Goal: Task Accomplishment & Management: Manage account settings

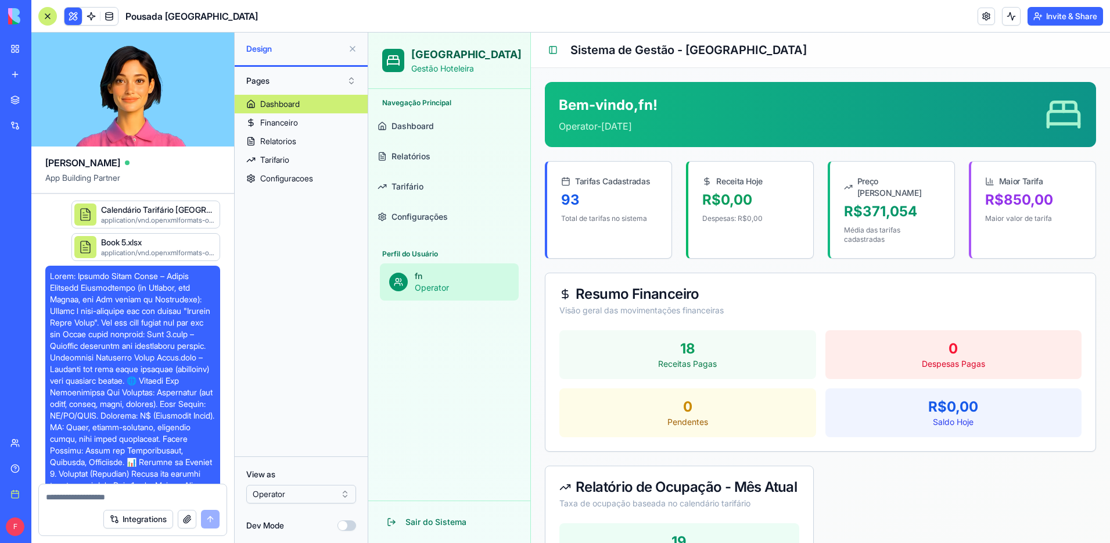
scroll to position [4704, 0]
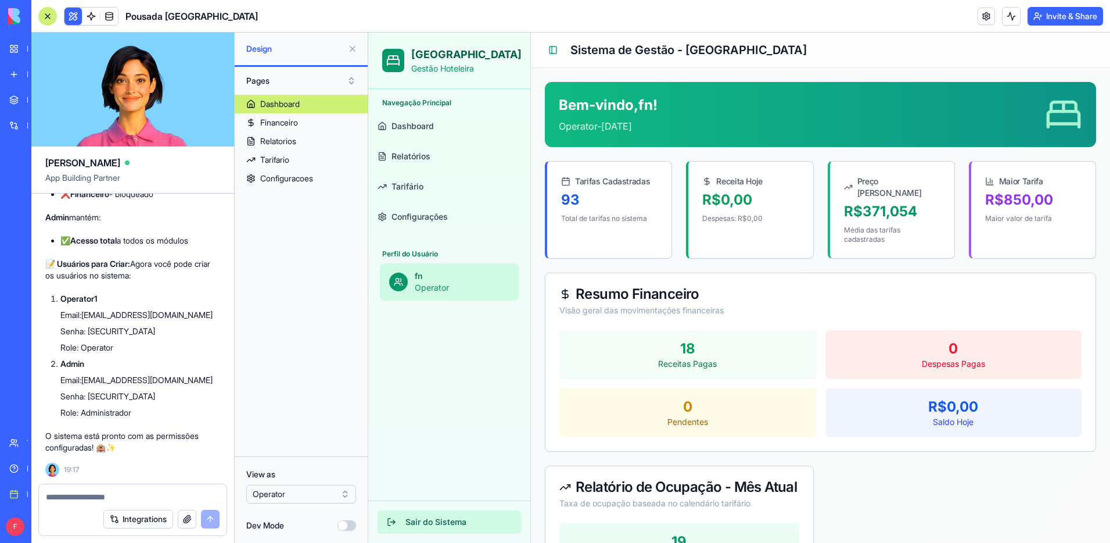
click at [401, 521] on button "Sair do Sistema" at bounding box center [449, 521] width 143 height 23
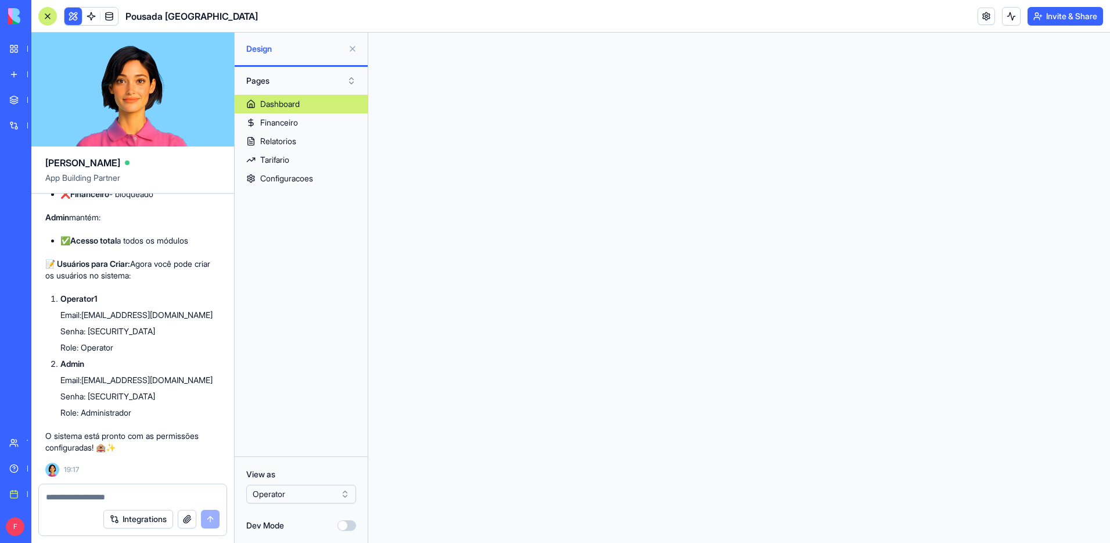
scroll to position [0, 0]
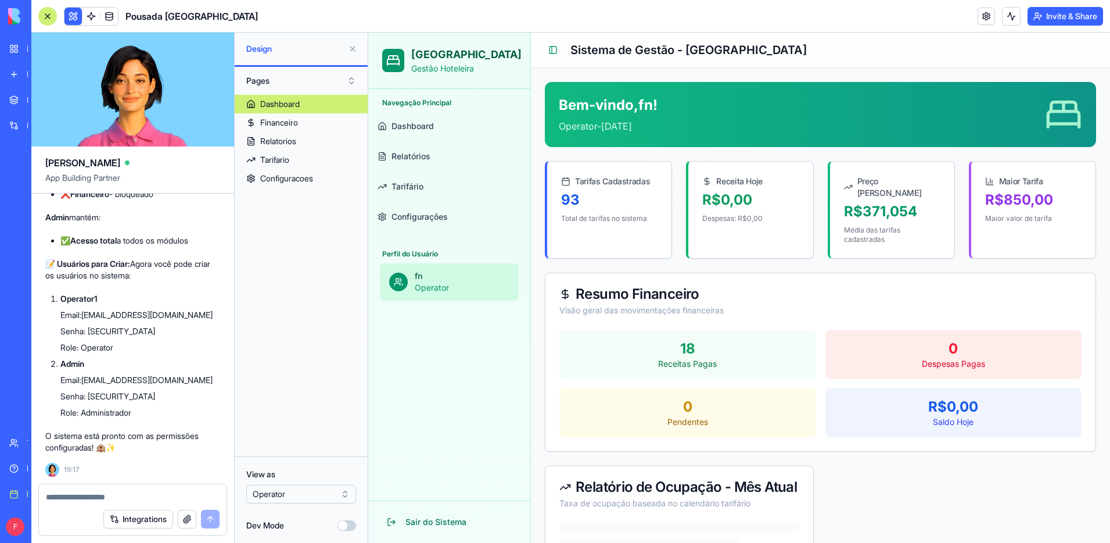
click at [451, 283] on p "Operator" at bounding box center [462, 288] width 95 height 12
click at [98, 493] on textarea at bounding box center [133, 497] width 174 height 12
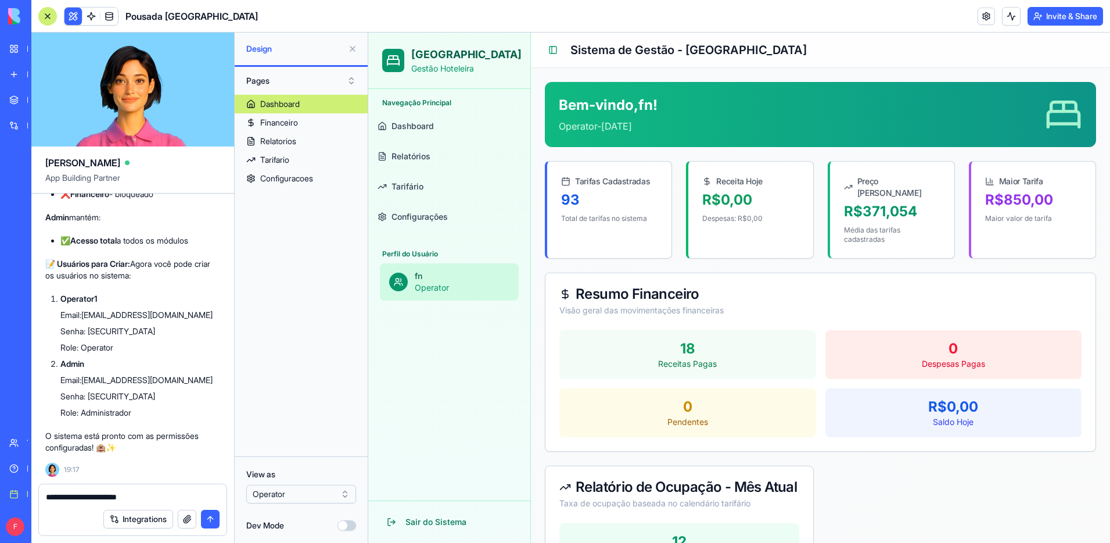
type textarea "**********"
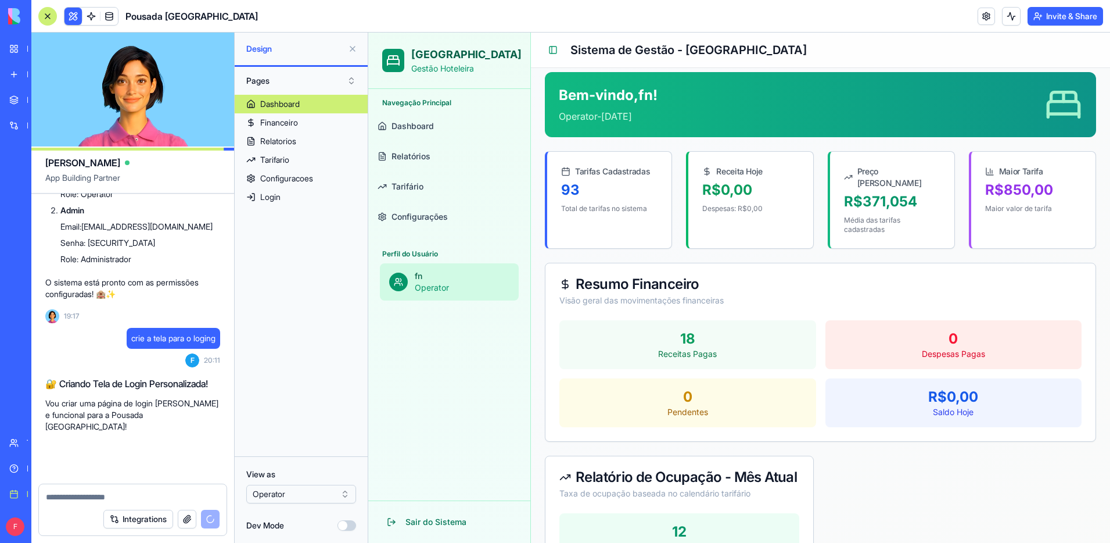
scroll to position [4845, 0]
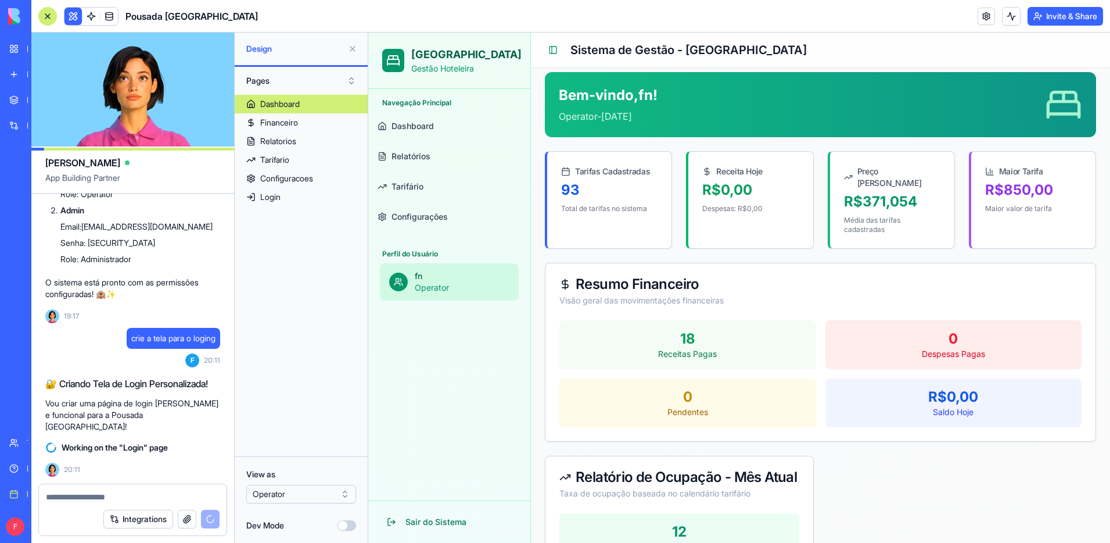
click at [417, 158] on span "Relatórios" at bounding box center [411, 156] width 39 height 12
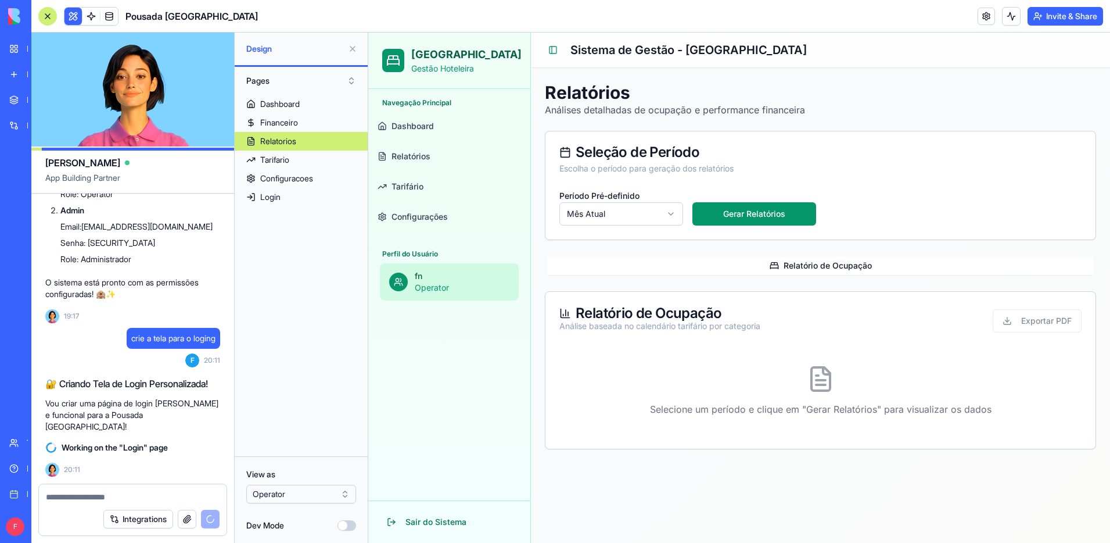
click at [412, 176] on link "Tarifário" at bounding box center [449, 187] width 153 height 28
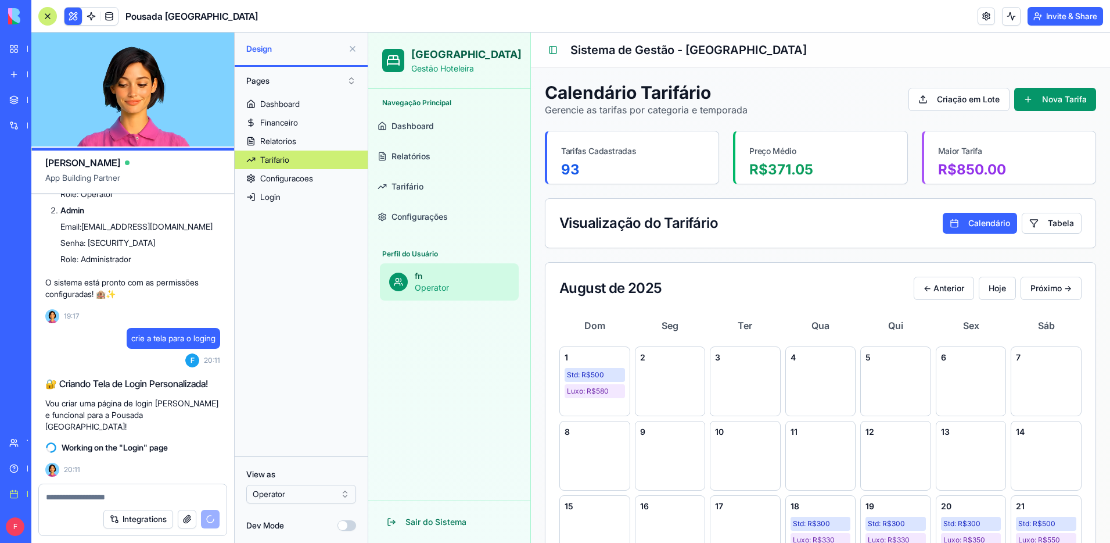
click at [440, 282] on p "Operator" at bounding box center [462, 288] width 95 height 12
click at [445, 216] on span "Configurações" at bounding box center [420, 217] width 56 height 12
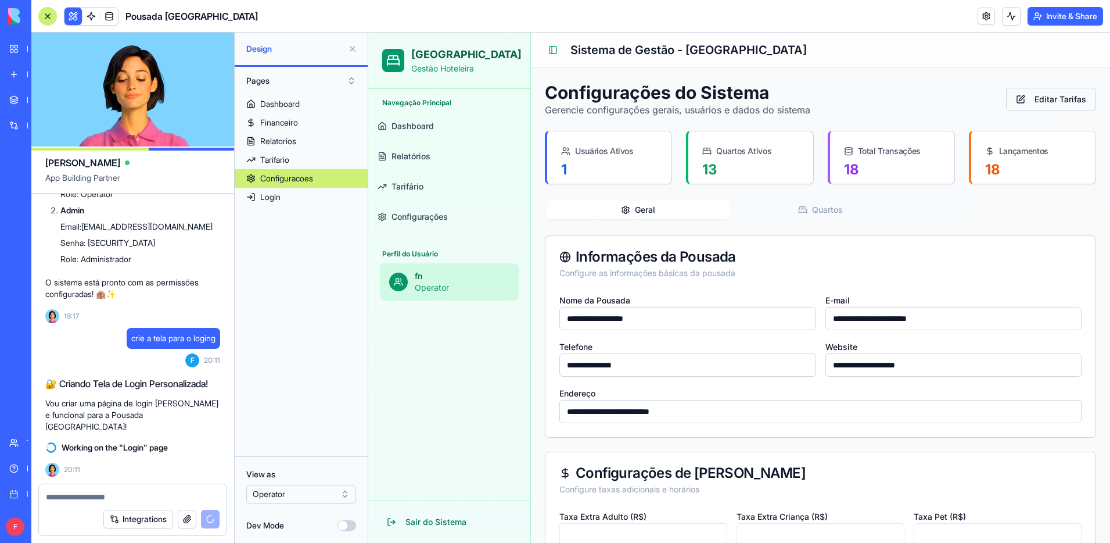
click at [1021, 99] on button "Editar Tarifas" at bounding box center [1051, 99] width 90 height 23
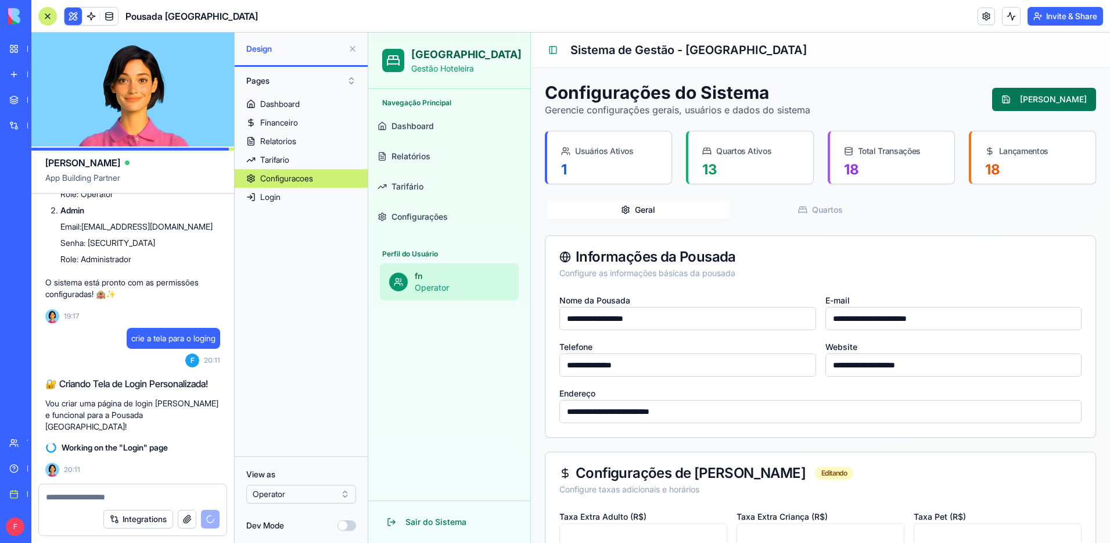
click at [1053, 99] on button "[PERSON_NAME]" at bounding box center [1044, 99] width 104 height 23
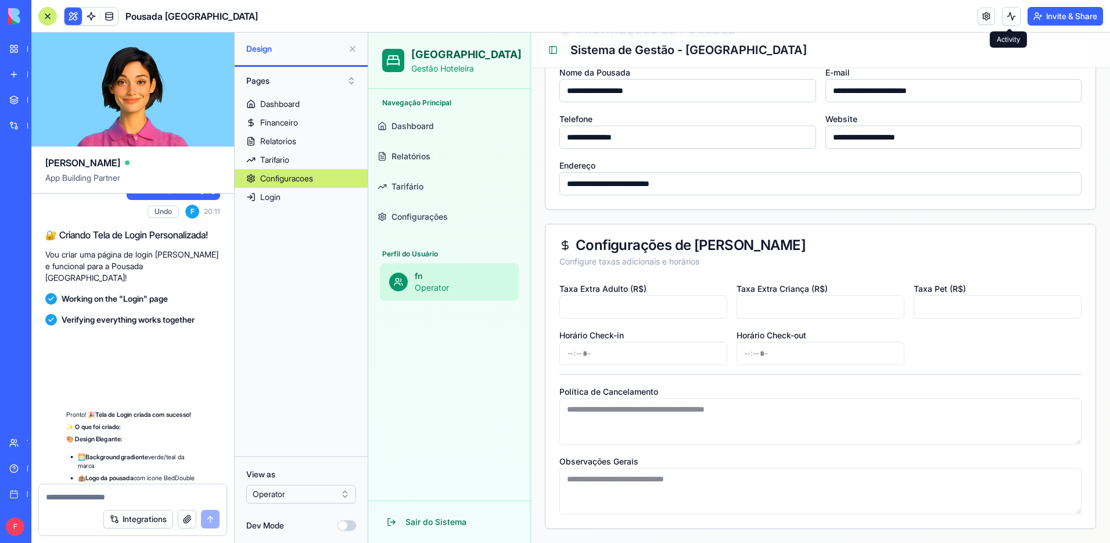
scroll to position [5547, 0]
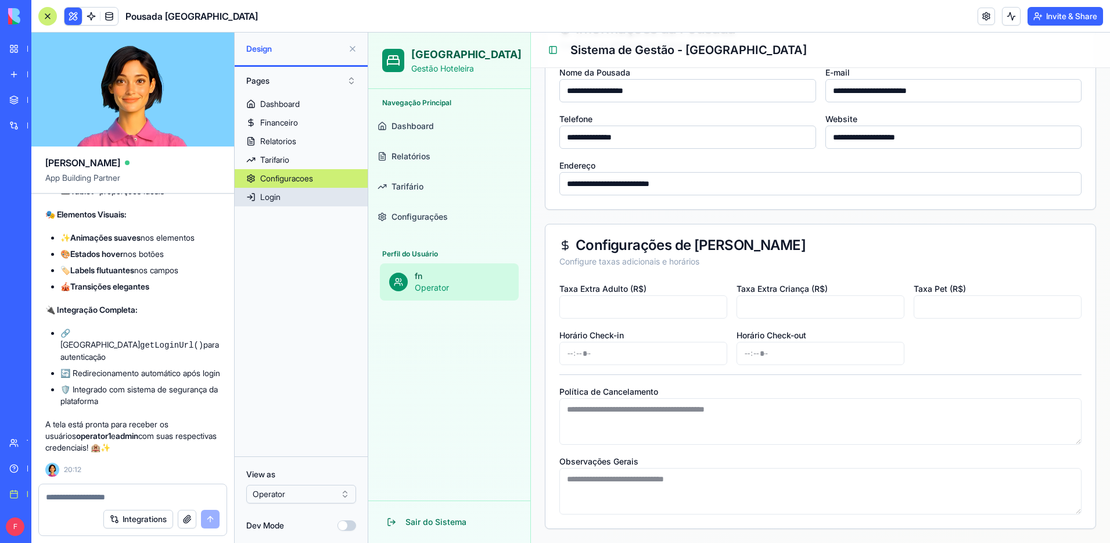
click at [272, 199] on div "Login" at bounding box center [270, 197] width 20 height 12
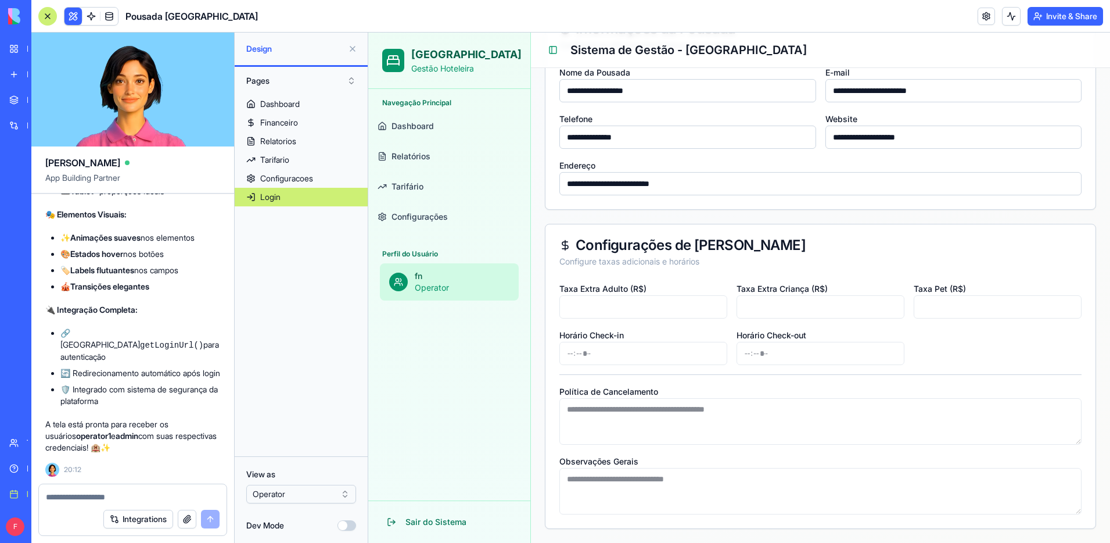
scroll to position [63, 0]
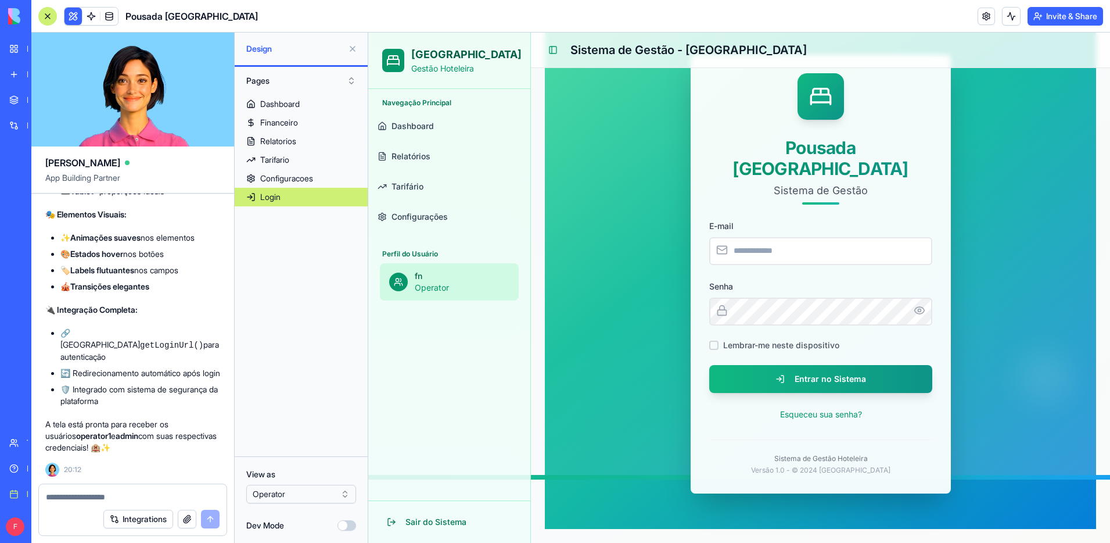
click at [778, 238] on input "E-mail" at bounding box center [820, 251] width 223 height 28
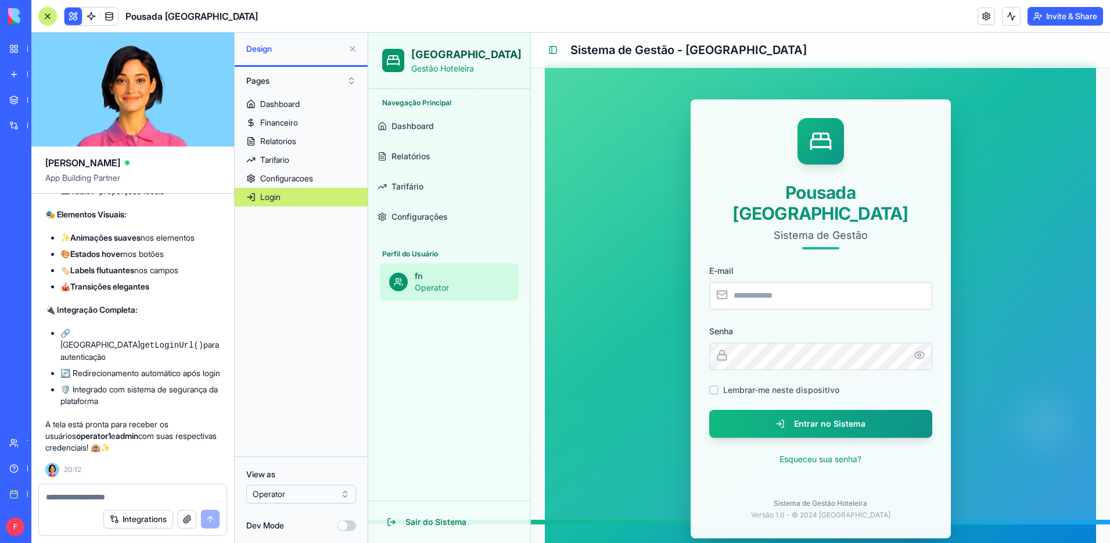
scroll to position [20, 0]
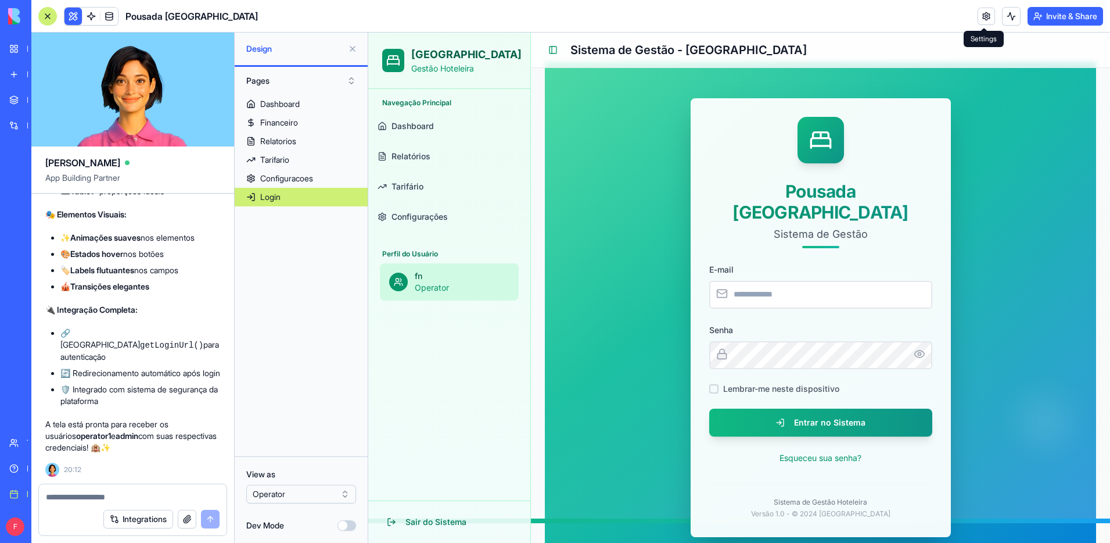
click at [986, 19] on link at bounding box center [986, 16] width 17 height 17
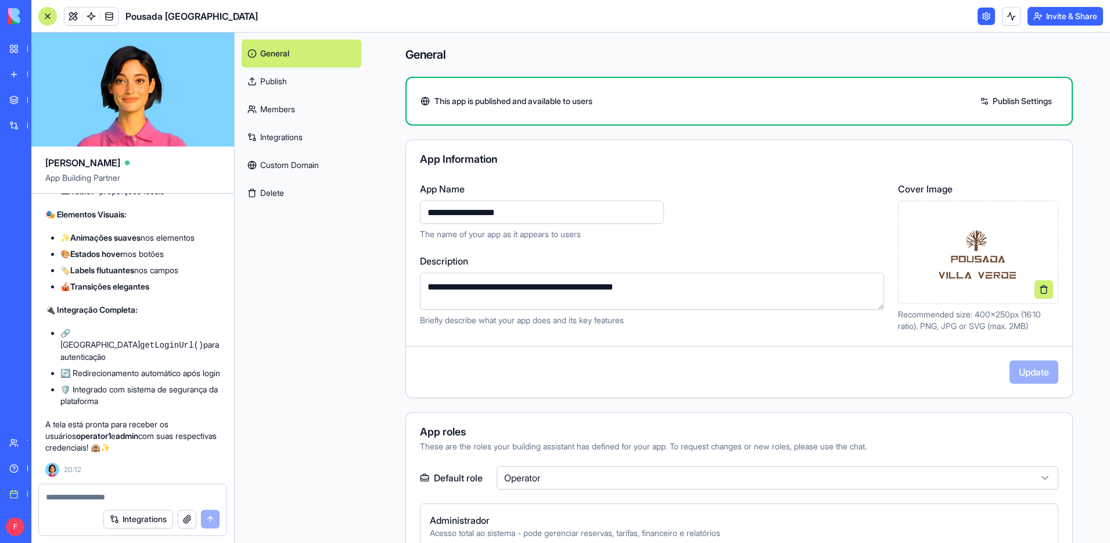
click at [288, 84] on link "Publish" at bounding box center [302, 81] width 120 height 28
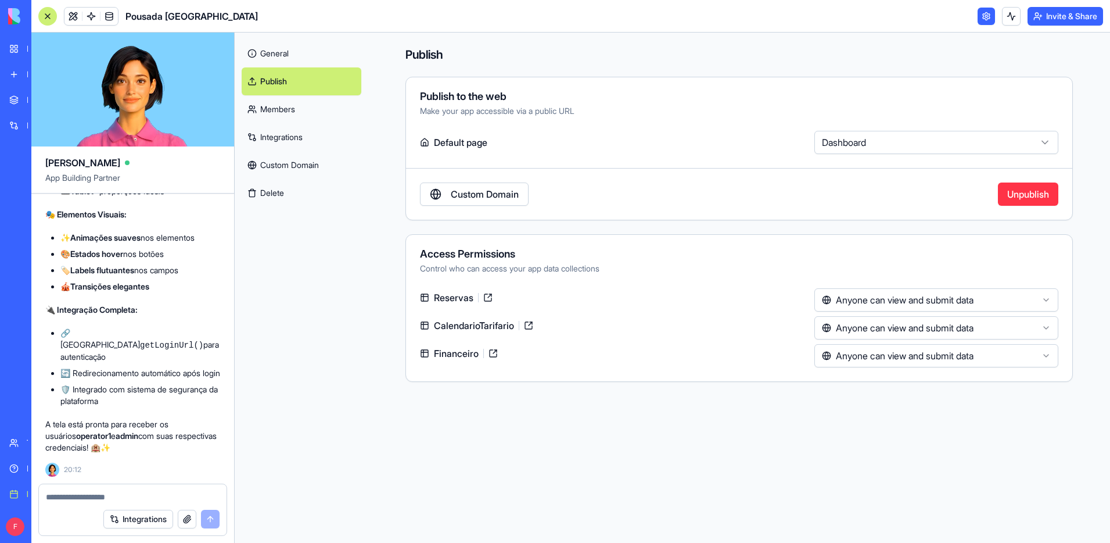
click at [292, 56] on link "General" at bounding box center [302, 54] width 120 height 28
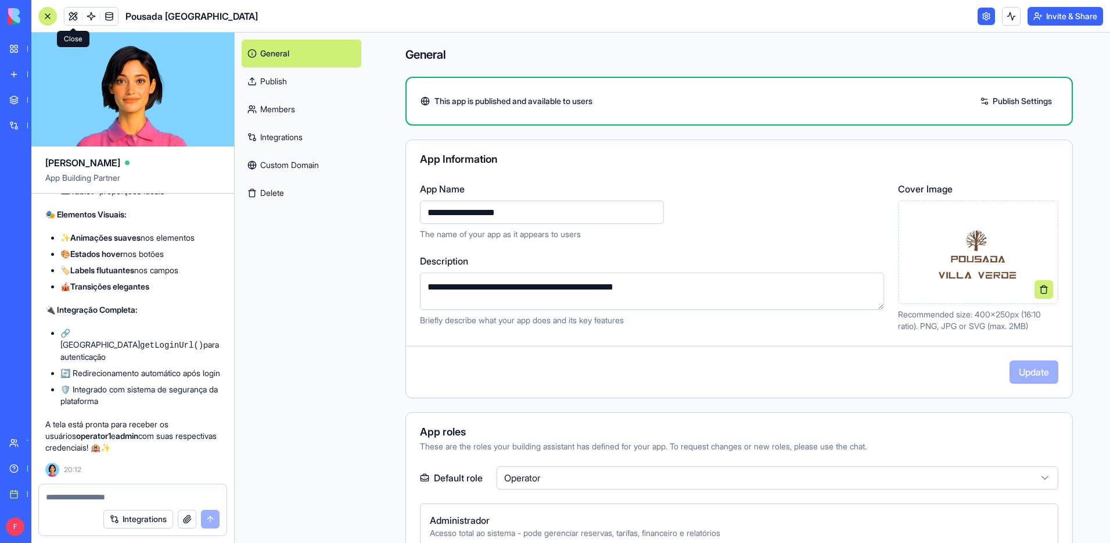
click at [77, 17] on link at bounding box center [72, 16] width 17 height 17
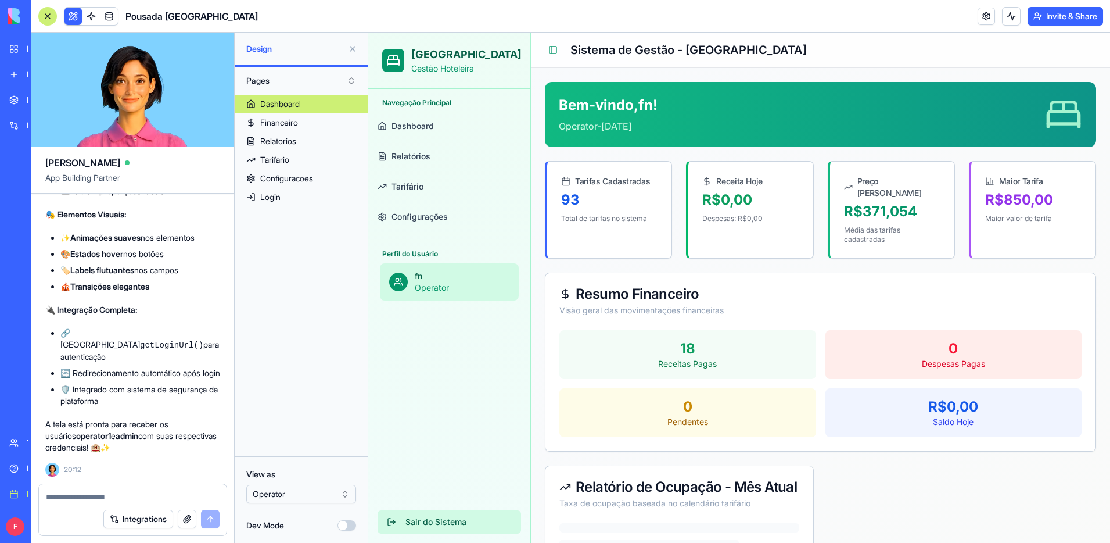
click at [421, 517] on button "Sair do Sistema" at bounding box center [449, 521] width 143 height 23
click at [436, 523] on button "Sair do Sistema" at bounding box center [449, 521] width 143 height 23
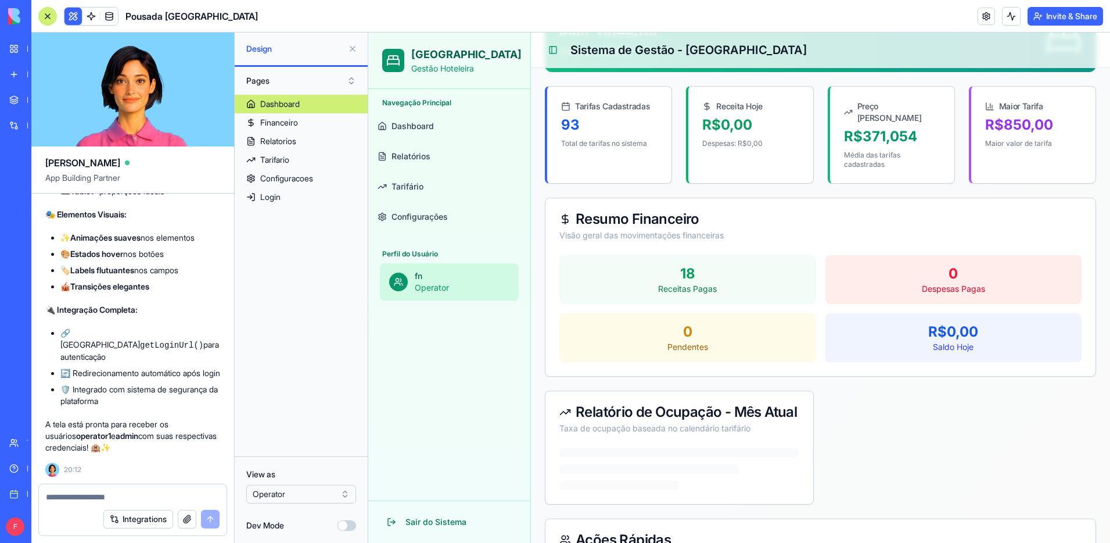
scroll to position [88, 0]
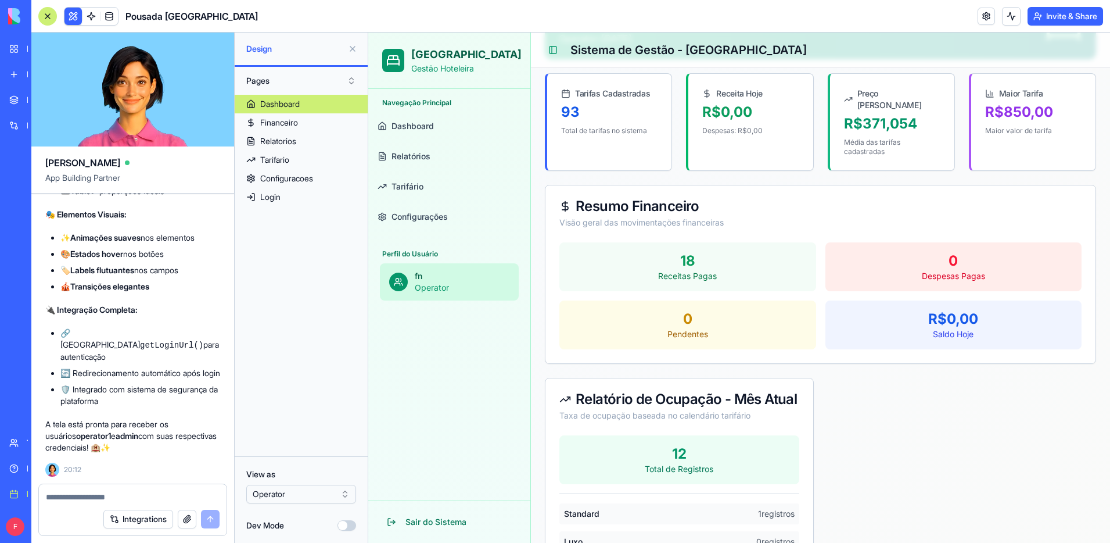
click at [131, 495] on textarea at bounding box center [133, 497] width 174 height 12
type textarea "**********"
click at [216, 522] on button "submit" at bounding box center [210, 518] width 19 height 19
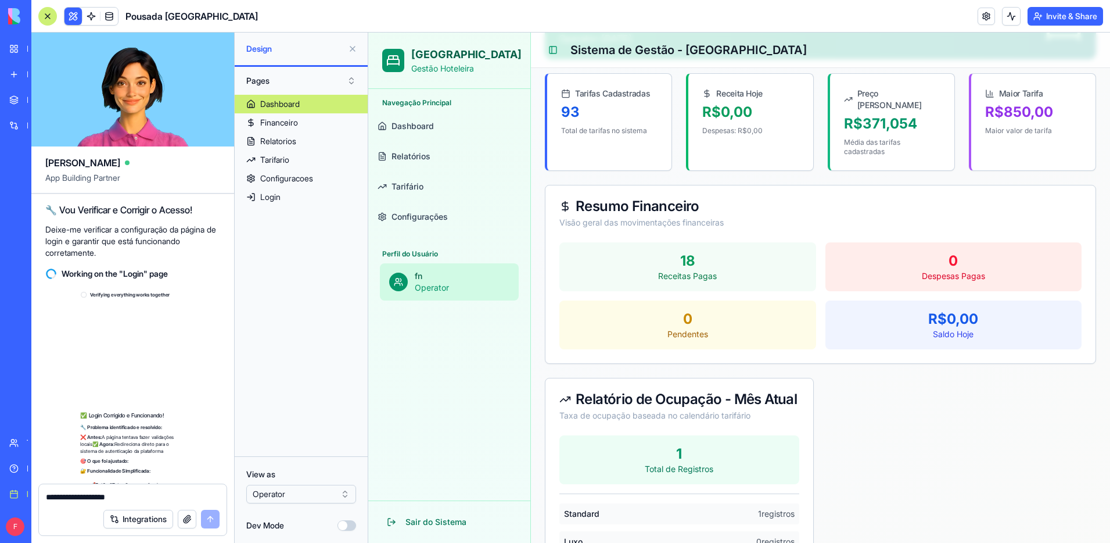
scroll to position [6237, 0]
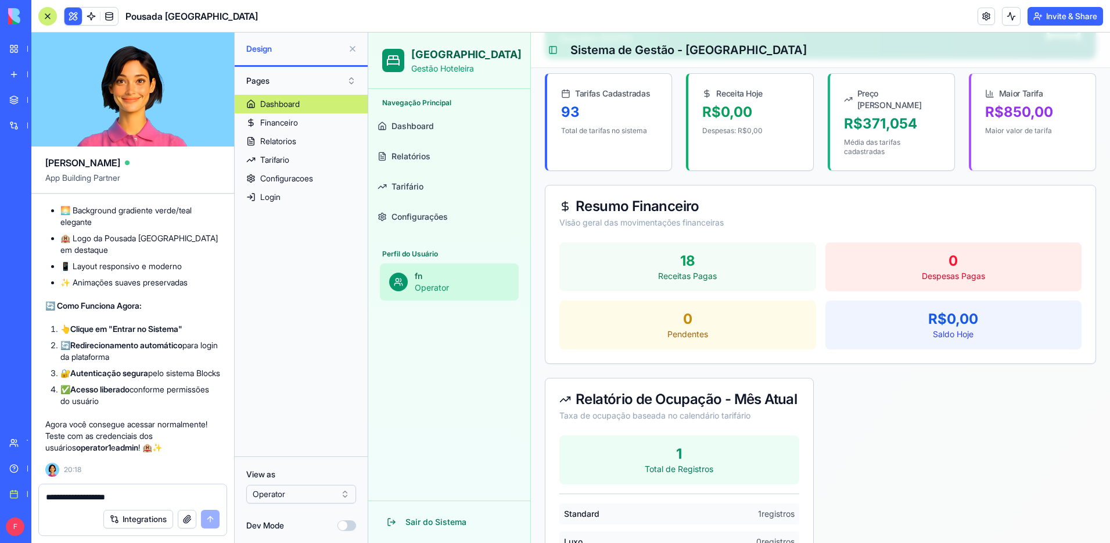
click at [319, 498] on html "BETA My workspace New app Marketplace Integrations Recent Pousada Villa Verde W…" at bounding box center [555, 271] width 1110 height 543
click at [319, 496] on html "BETA My workspace New app Marketplace Integrations Recent Pousada Villa Verde W…" at bounding box center [555, 271] width 1110 height 543
click at [292, 192] on link "Login" at bounding box center [301, 197] width 133 height 19
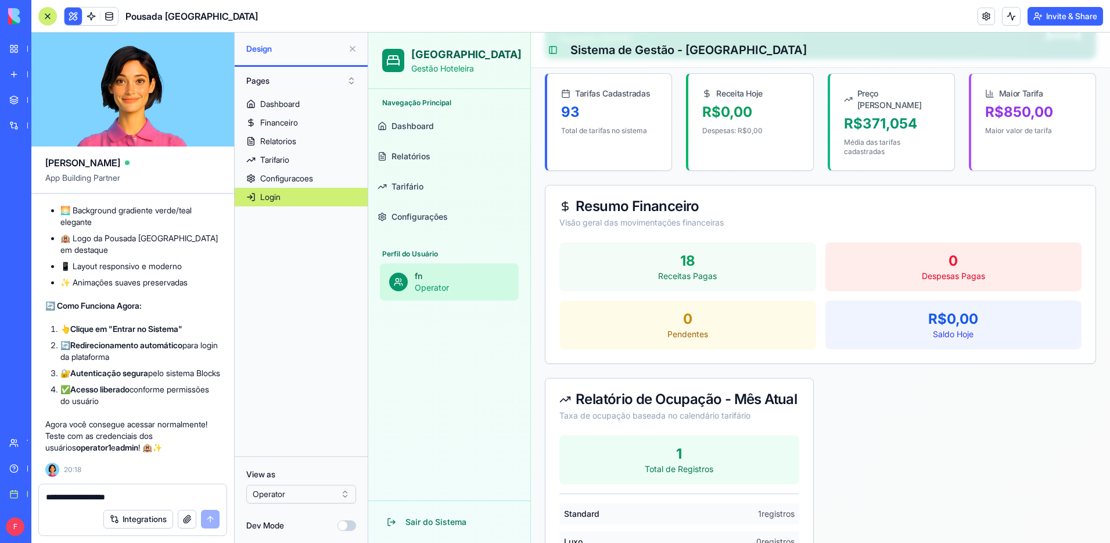
scroll to position [63, 0]
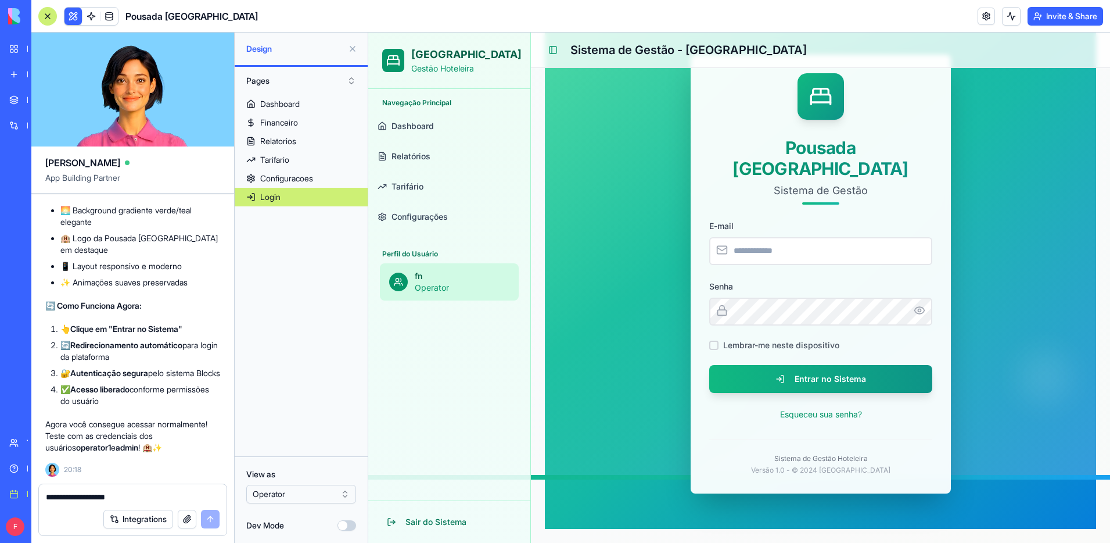
click at [139, 496] on textarea "**********" at bounding box center [133, 497] width 174 height 12
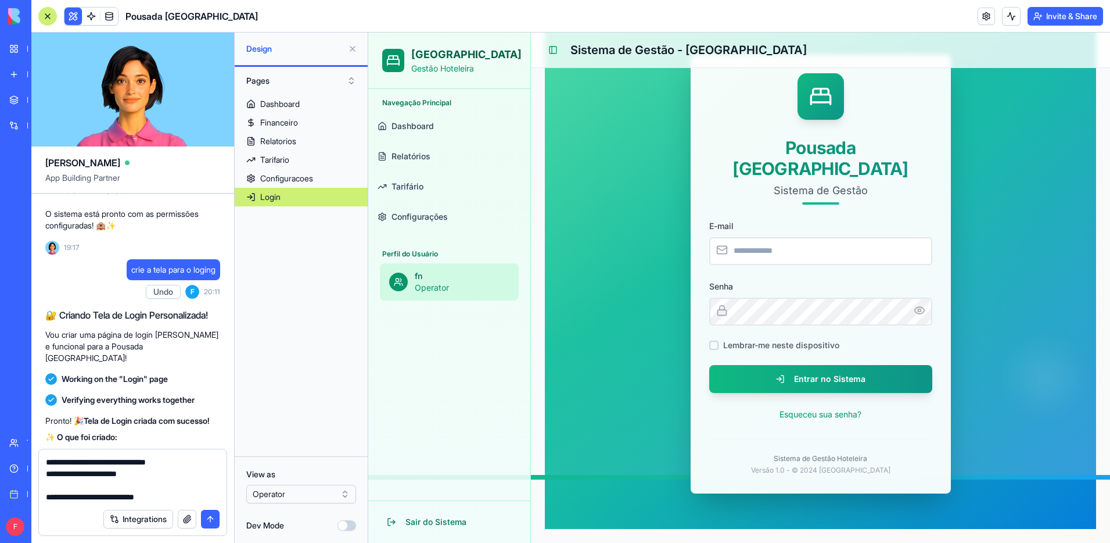
scroll to position [4783, 0]
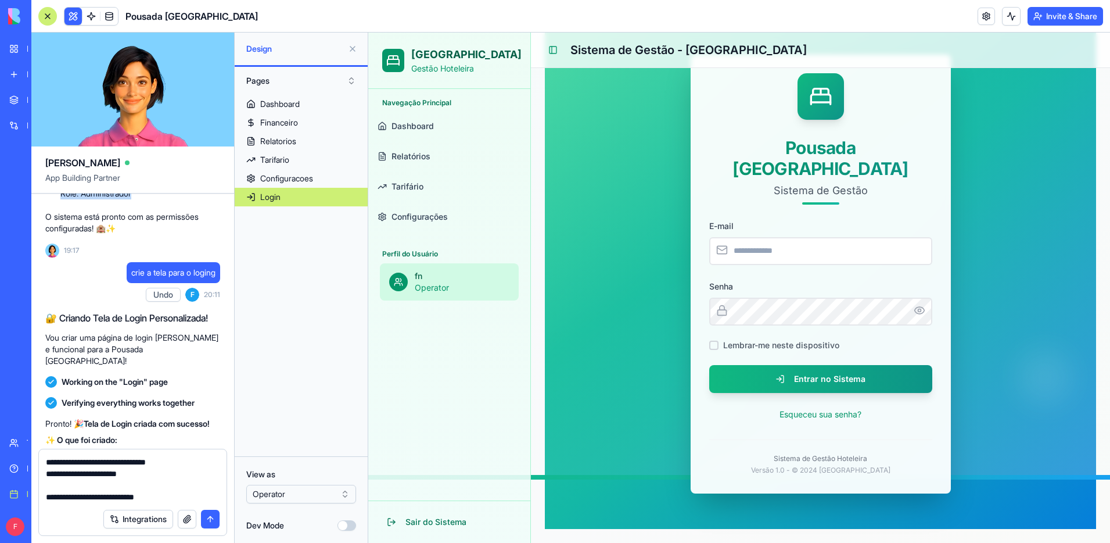
drag, startPoint x: 52, startPoint y: 215, endPoint x: 135, endPoint y: 455, distance: 253.9
click at [150, 199] on ol "Operator1 Email: [EMAIL_ADDRESS][DOMAIN_NAME] Senha: [SECURITY_DATA] Role: Oper…" at bounding box center [132, 136] width 175 height 125
copy ol "Operator1 Email: [EMAIL_ADDRESS][DOMAIN_NAME] Senha: [SECURITY_DATA] Role: Oper…"
click at [171, 504] on div "Integrations" at bounding box center [133, 518] width 188 height 33
click at [177, 499] on textarea "**********" at bounding box center [133, 479] width 174 height 46
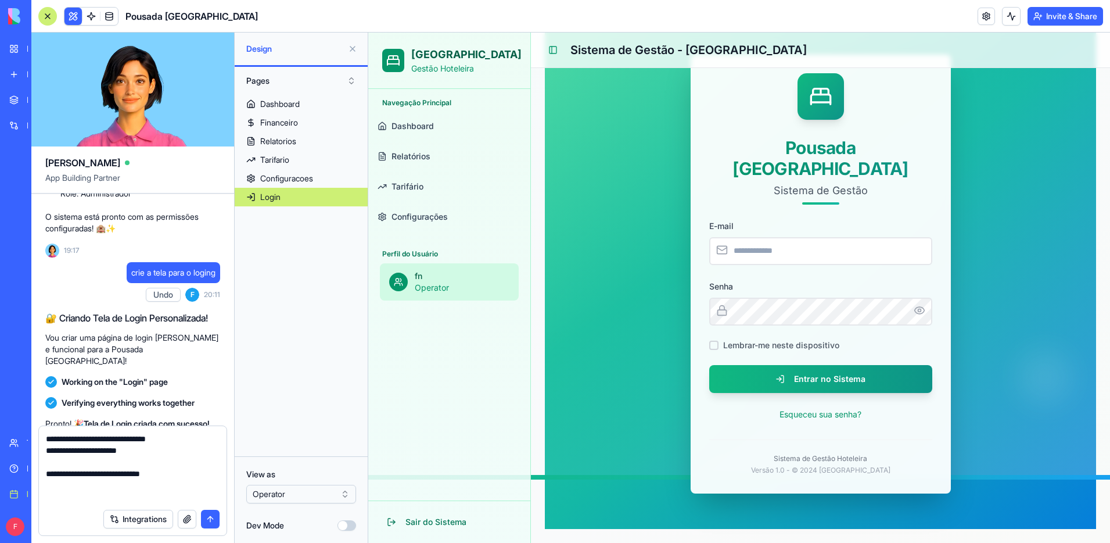
paste textarea "**********"
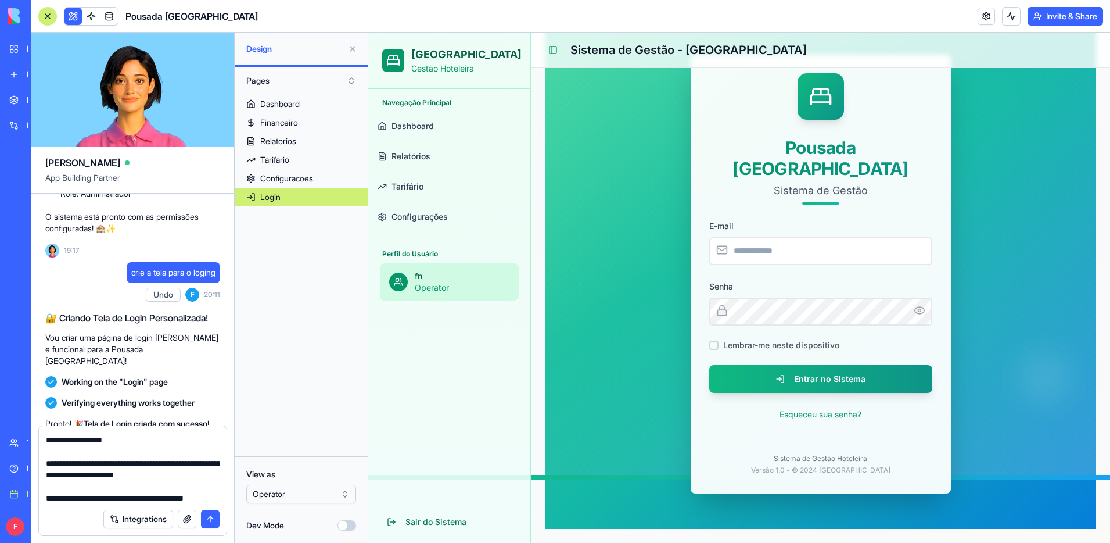
scroll to position [173, 0]
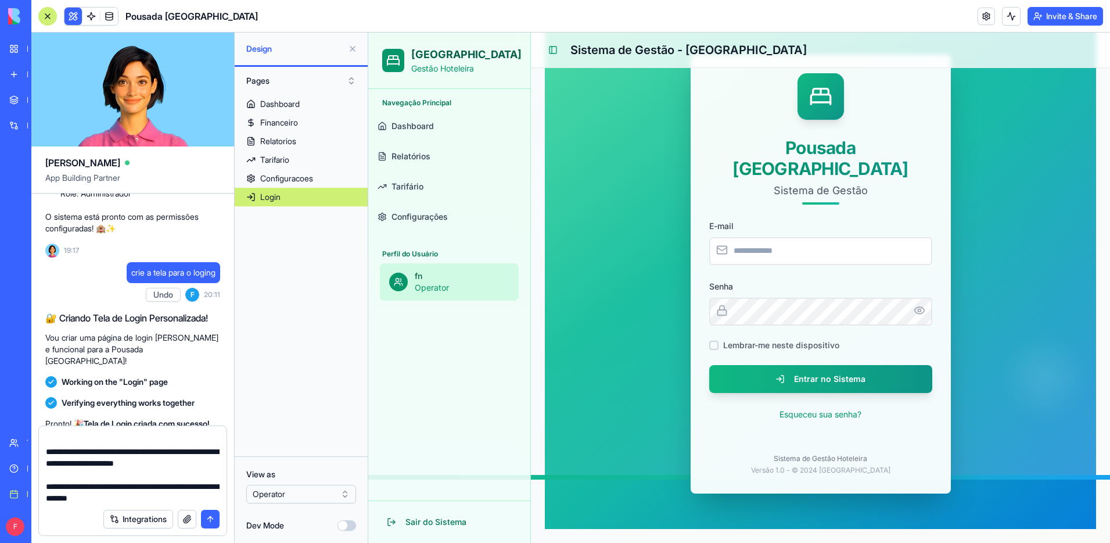
type textarea "**********"
click at [211, 519] on button "submit" at bounding box center [210, 518] width 19 height 19
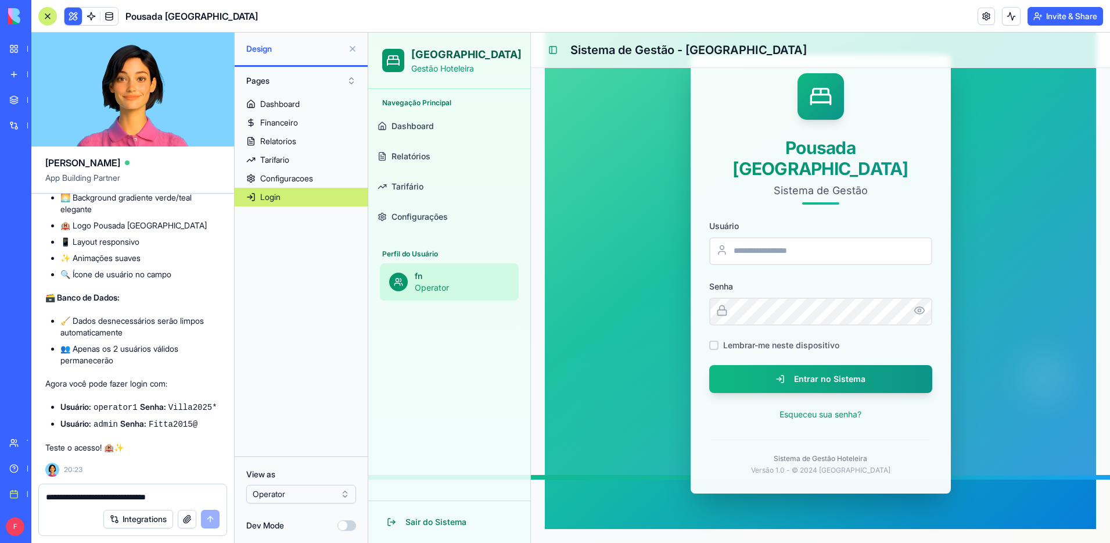
scroll to position [7139, 0]
click at [173, 493] on textarea "**********" at bounding box center [133, 497] width 174 height 12
type textarea "**********"
click at [217, 526] on button "submit" at bounding box center [210, 518] width 19 height 19
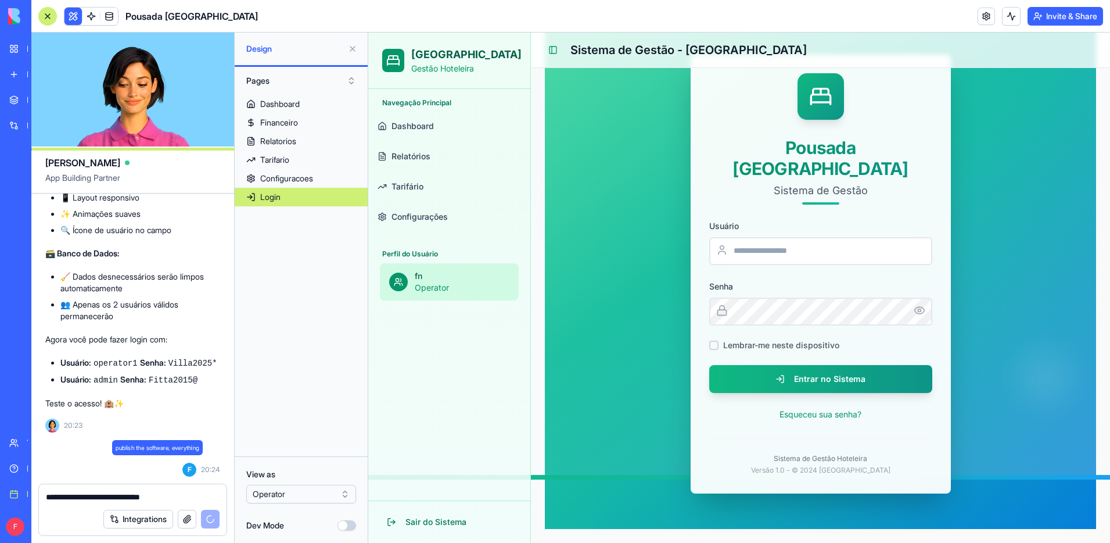
scroll to position [7183, 0]
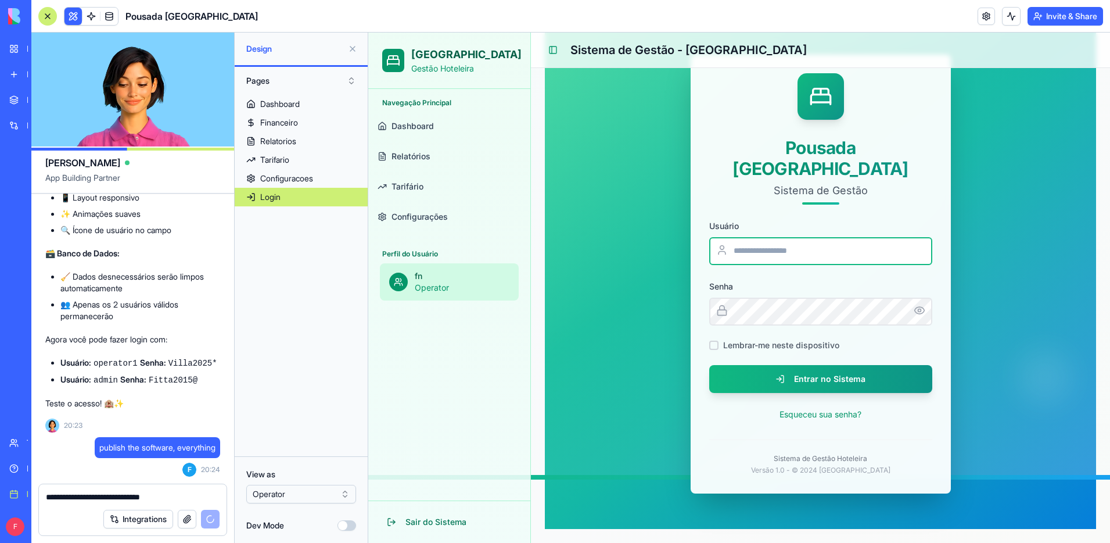
click at [783, 244] on input "Usuário" at bounding box center [820, 251] width 223 height 28
type input "*********"
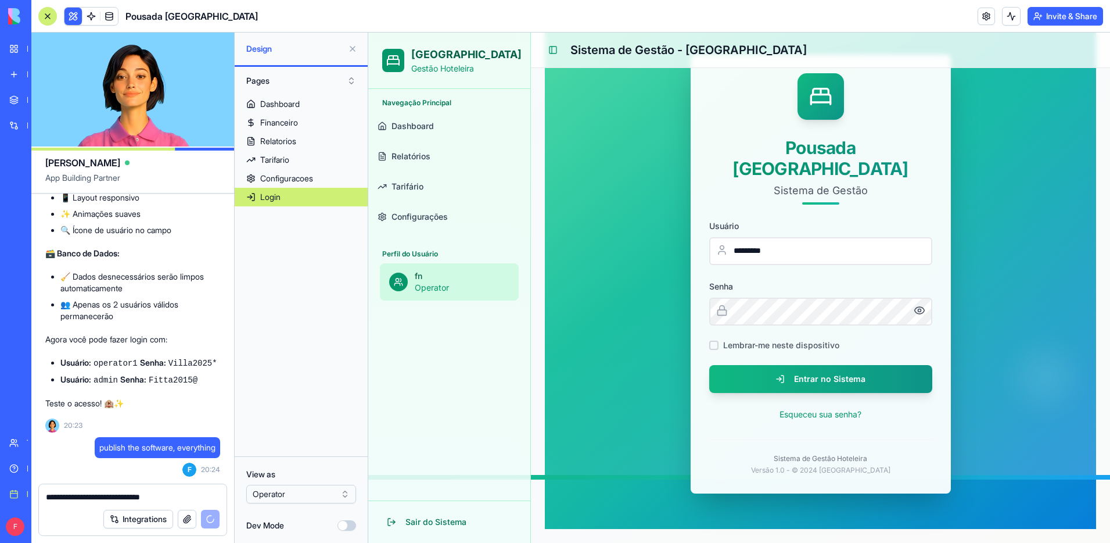
click at [920, 304] on icon "button" at bounding box center [920, 310] width 12 height 12
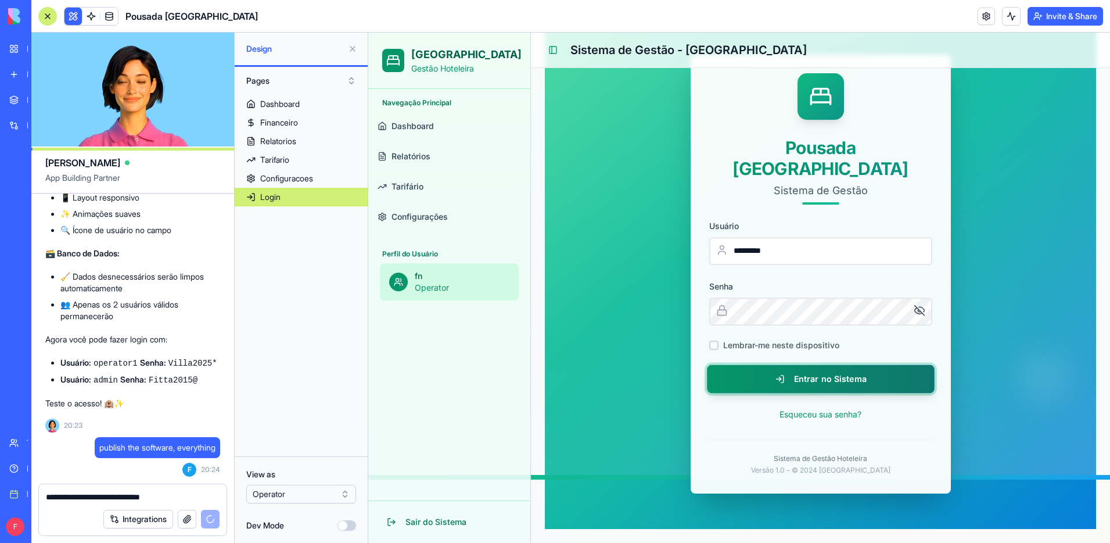
click at [823, 364] on button "Entrar no Sistema" at bounding box center [821, 378] width 228 height 28
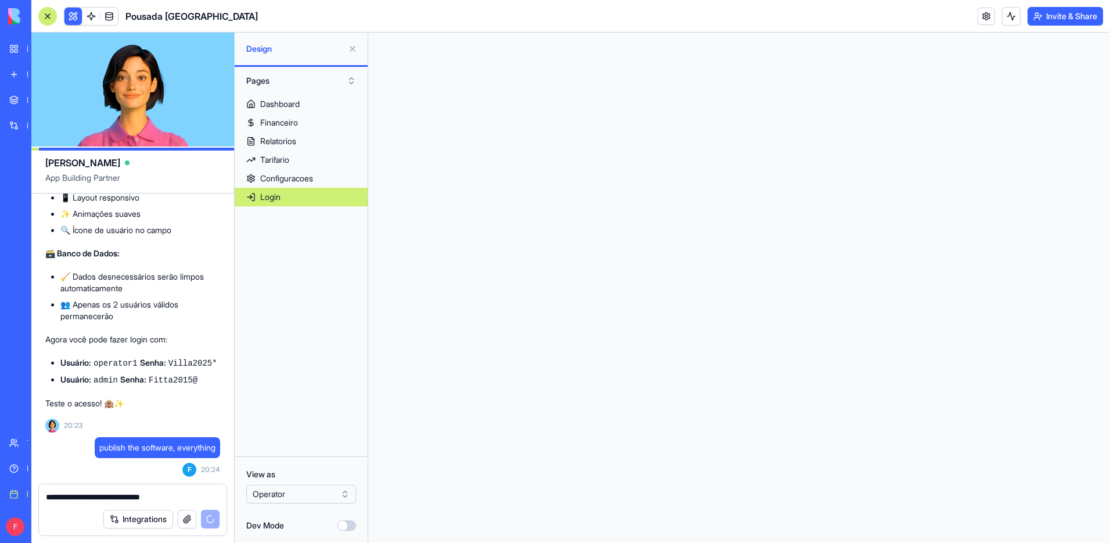
scroll to position [0, 0]
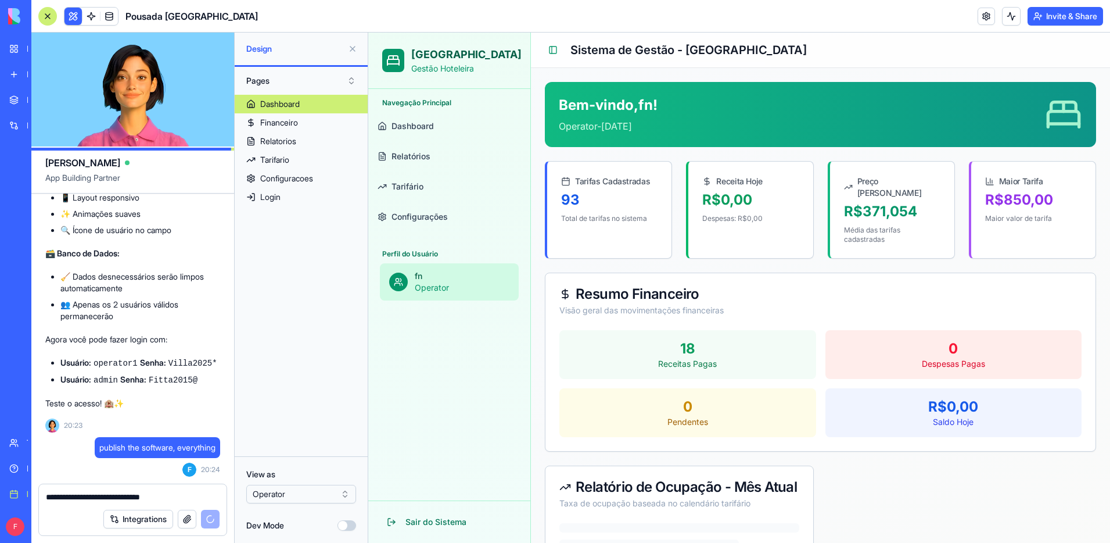
click at [426, 157] on span "Relatórios" at bounding box center [411, 156] width 39 height 12
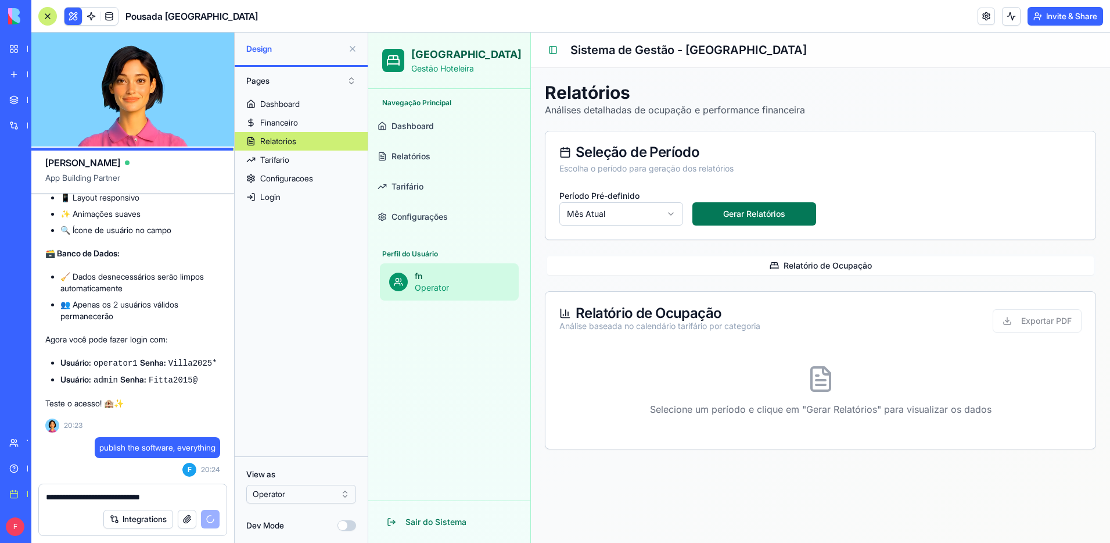
click at [745, 216] on button "Gerar Relatórios" at bounding box center [754, 213] width 124 height 23
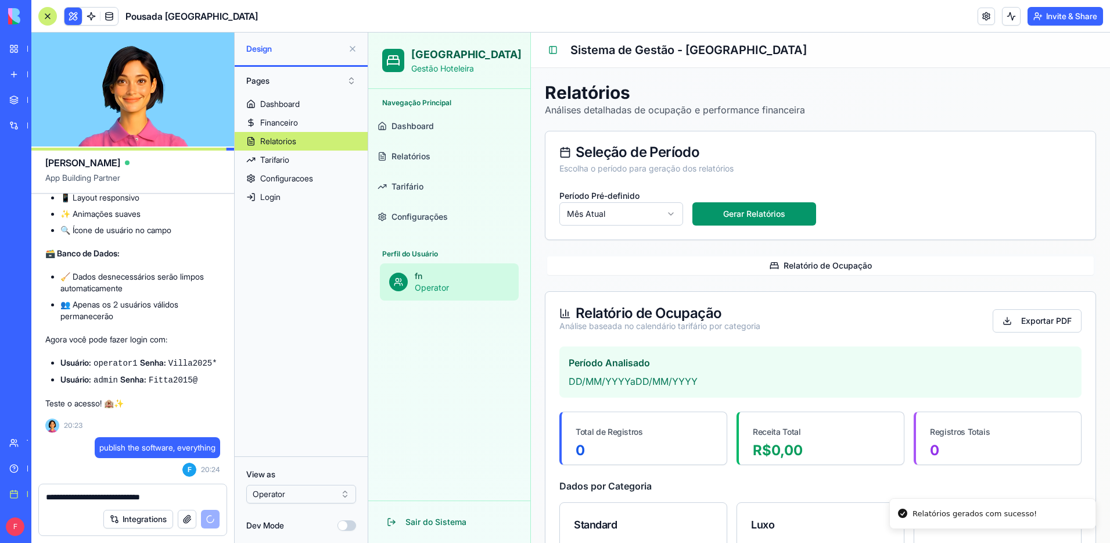
scroll to position [98, 0]
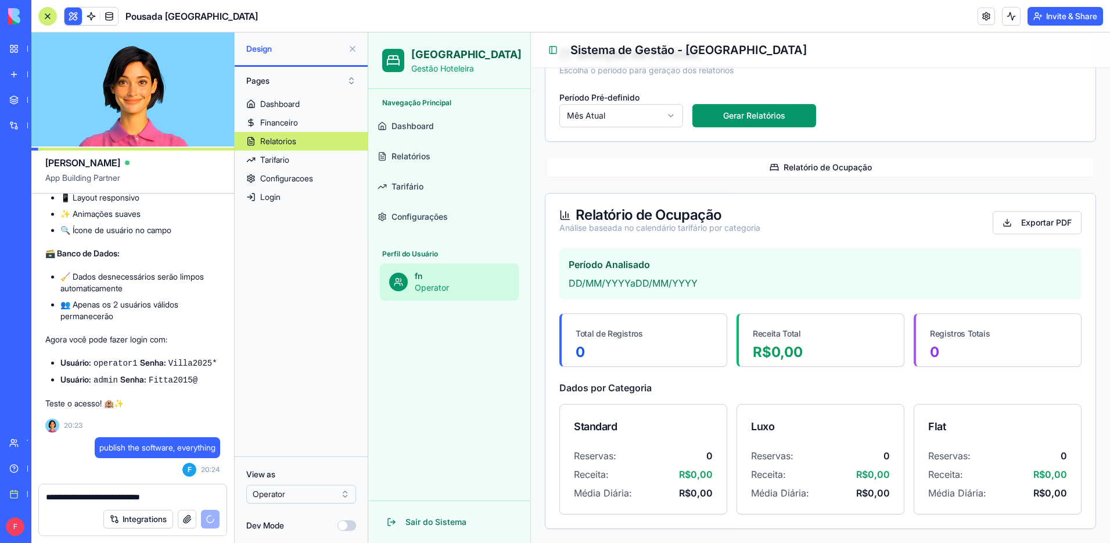
click at [427, 189] on link "Tarifário" at bounding box center [449, 187] width 153 height 28
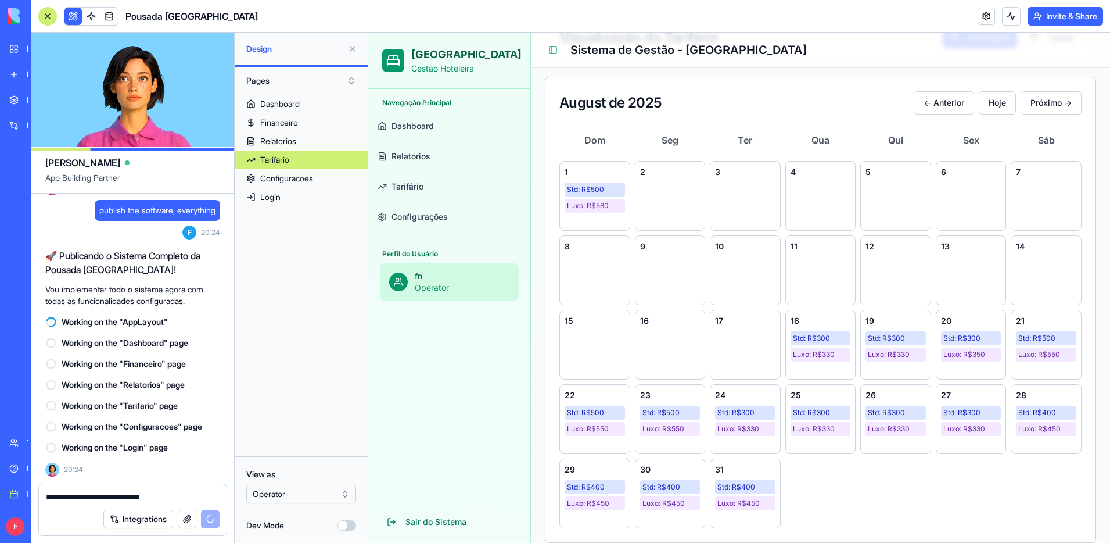
scroll to position [193, 0]
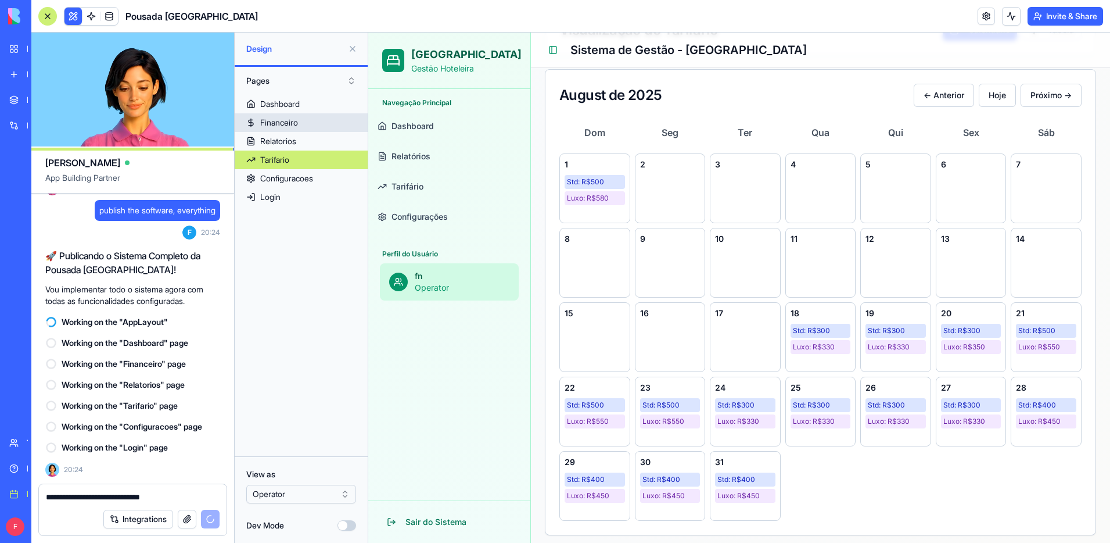
click at [302, 121] on link "Financeiro" at bounding box center [301, 122] width 133 height 19
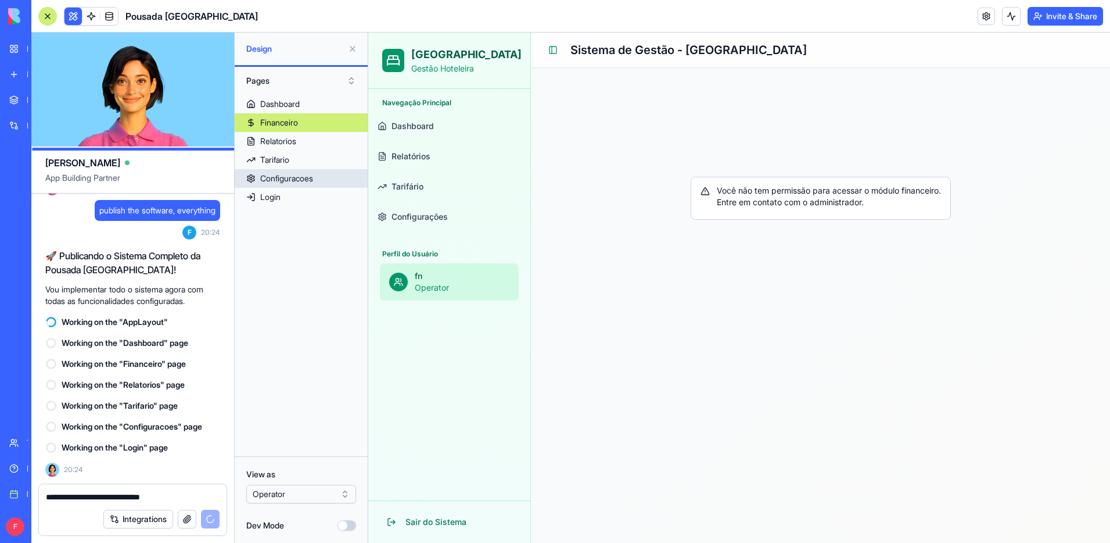
click at [297, 174] on div "Configuracoes" at bounding box center [286, 179] width 53 height 12
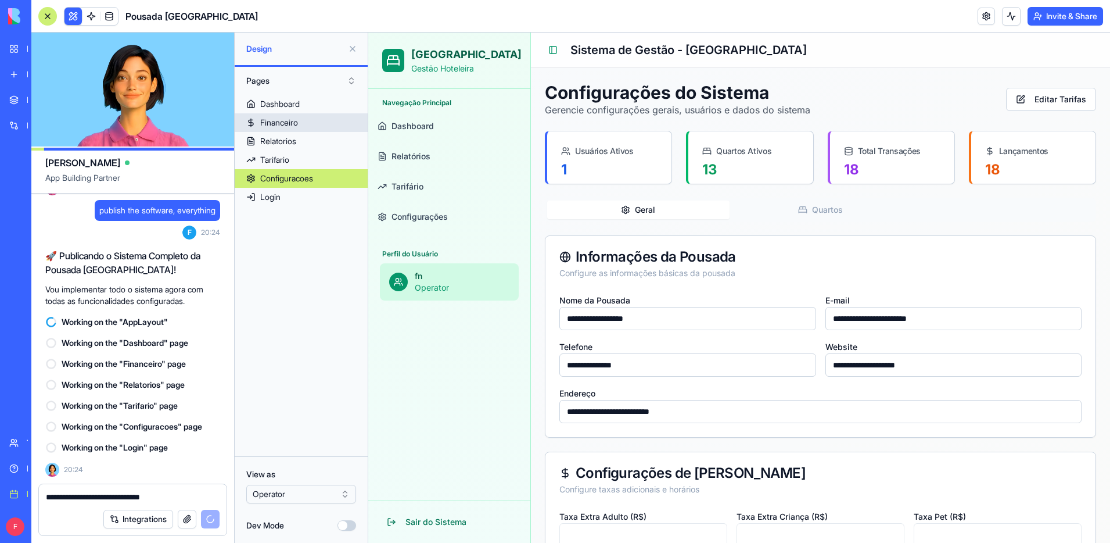
click at [298, 127] on div "Financeiro" at bounding box center [279, 123] width 38 height 12
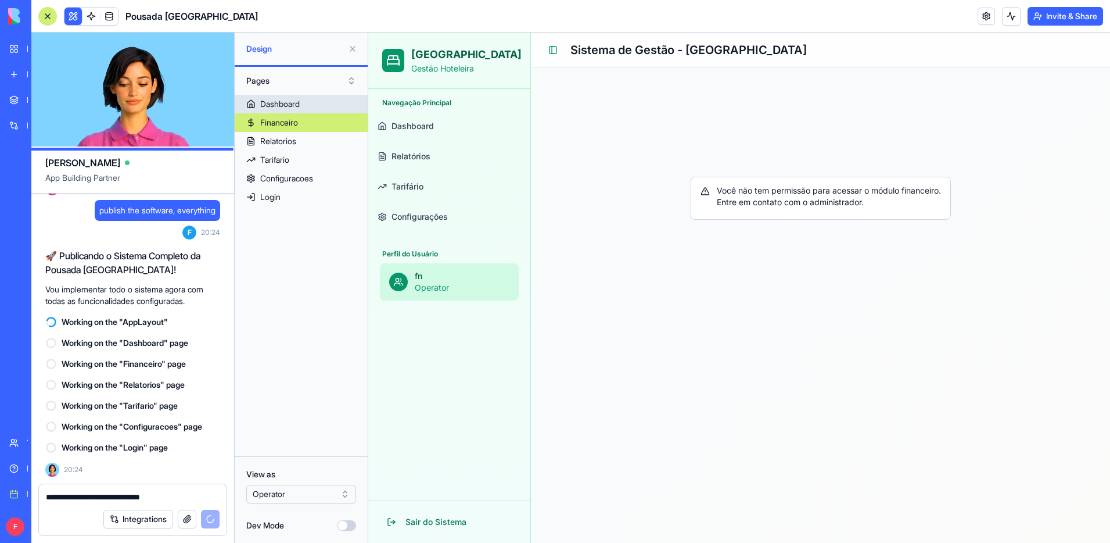
click at [298, 110] on link "Dashboard" at bounding box center [301, 104] width 133 height 19
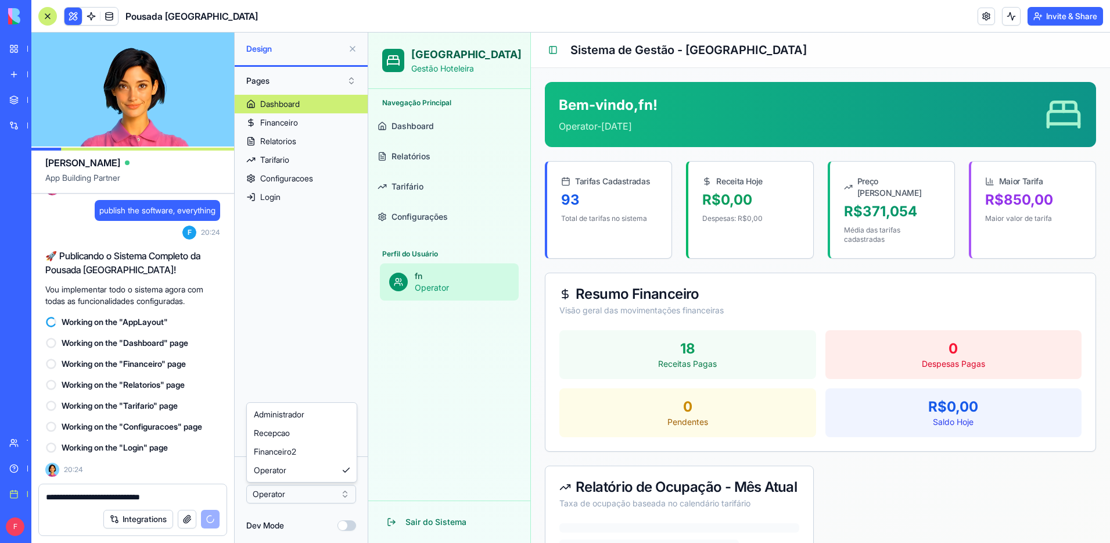
click at [332, 497] on html "BETA My workspace New app Marketplace Integrations Recent Pousada [GEOGRAPHIC_D…" at bounding box center [555, 271] width 1110 height 543
click at [333, 496] on html "BETA My workspace New app Marketplace Integrations Recent Pousada [GEOGRAPHIC_D…" at bounding box center [555, 271] width 1110 height 543
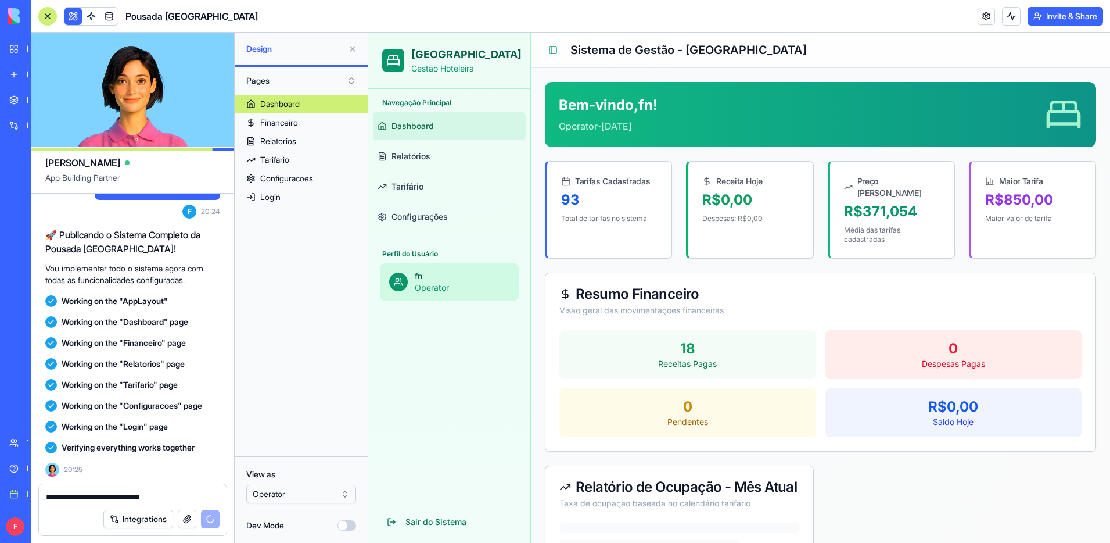
scroll to position [7225, 0]
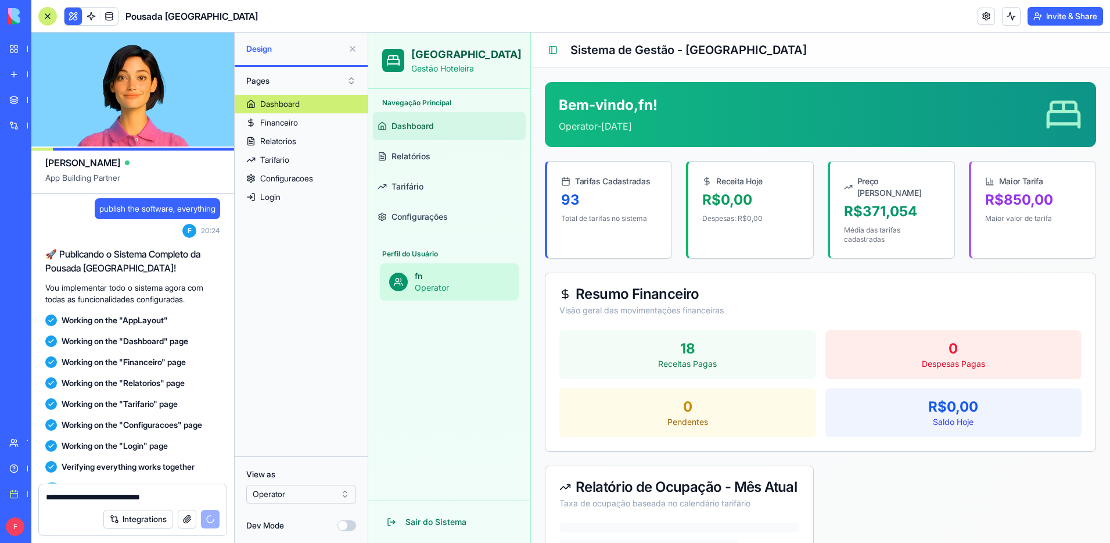
drag, startPoint x: 98, startPoint y: 324, endPoint x: 137, endPoint y: 322, distance: 39.0
click at [133, 129] on code "operator1" at bounding box center [116, 124] width 44 height 9
drag, startPoint x: 134, startPoint y: 322, endPoint x: 82, endPoint y: 374, distance: 73.1
click at [88, 130] on li "Usuário: operator1 Senha: Villa2025*" at bounding box center [140, 124] width 160 height 12
copy li "o: operator1"
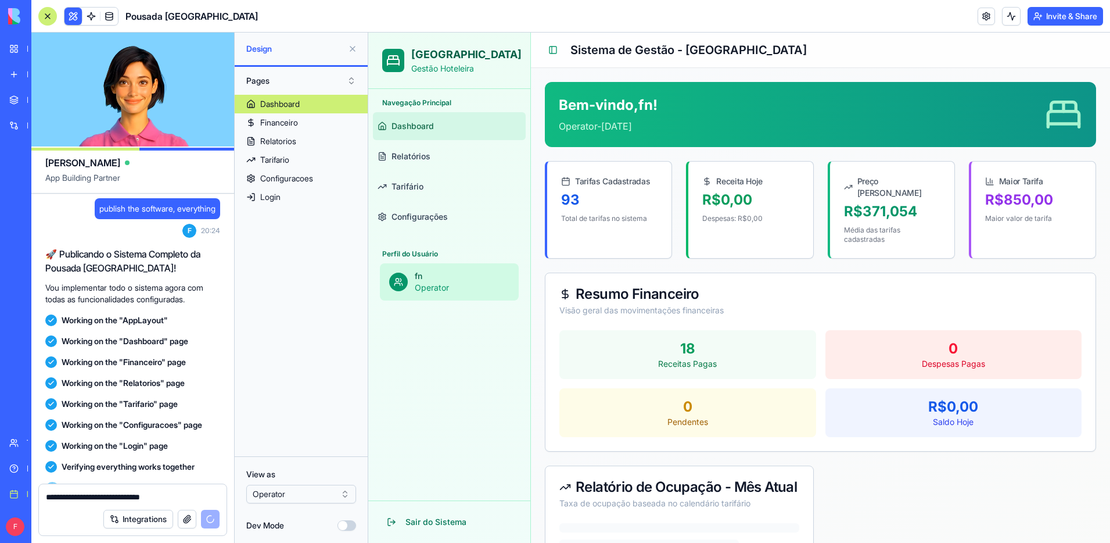
click at [106, 490] on div "**********" at bounding box center [133, 493] width 188 height 19
click at [106, 491] on textarea "**********" at bounding box center [133, 497] width 174 height 12
paste textarea "**********"
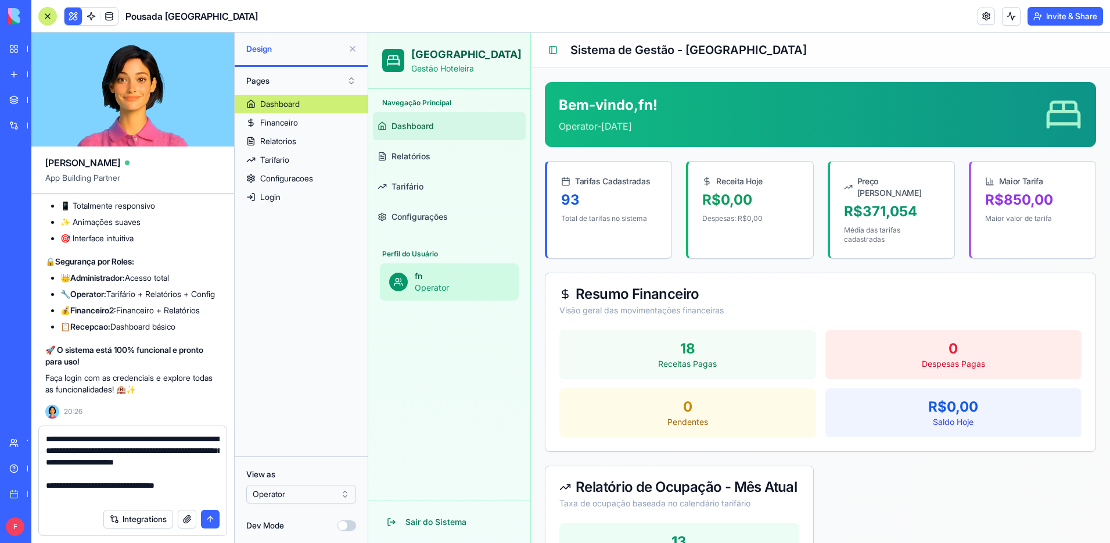
scroll to position [8468, 0]
type textarea "**********"
click at [1042, 16] on button "Invite & Share" at bounding box center [1066, 16] width 76 height 19
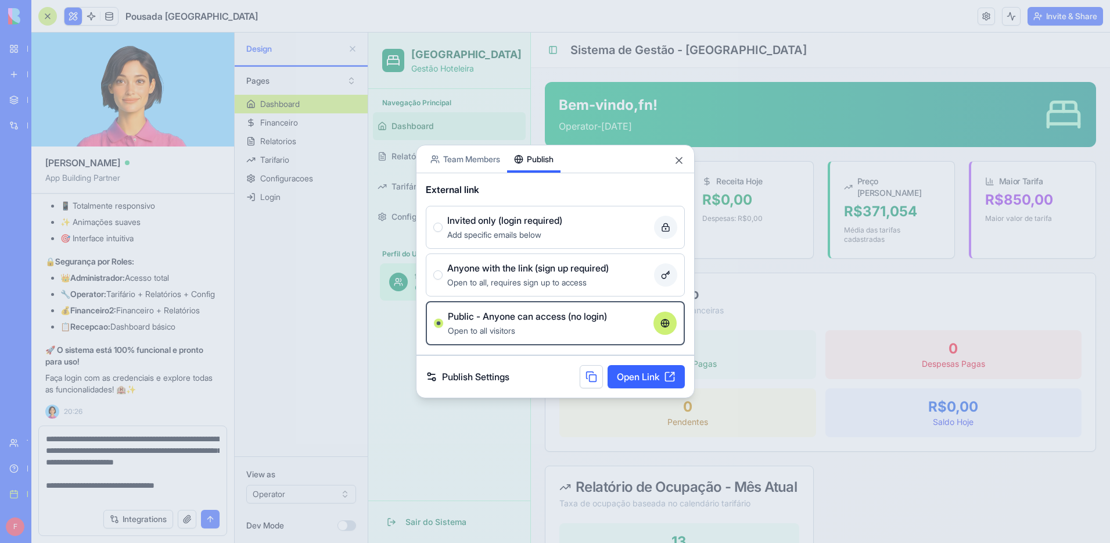
click at [495, 375] on link "Publish Settings" at bounding box center [468, 376] width 84 height 14
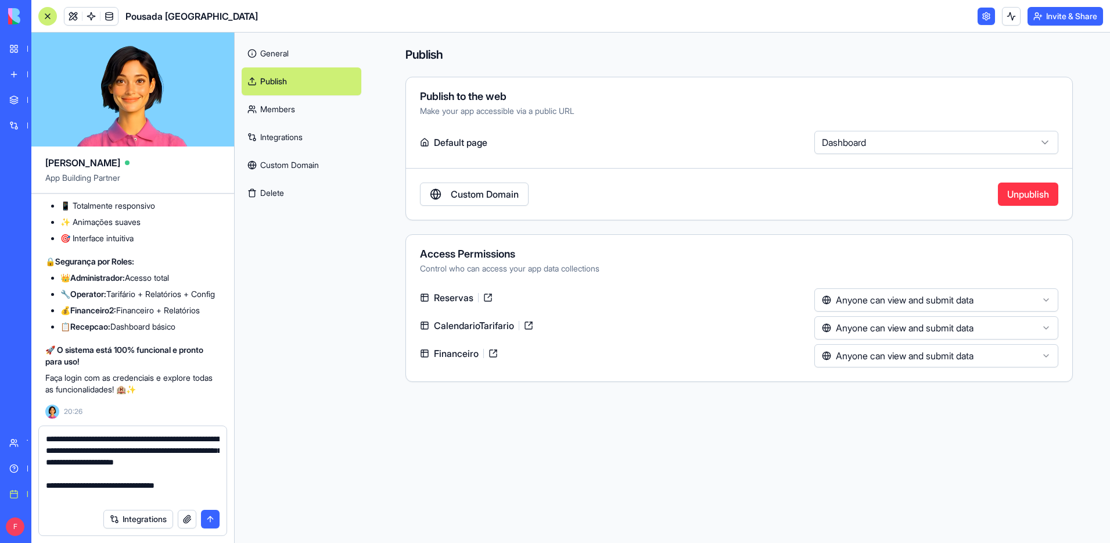
click at [954, 145] on html "BETA My workspace New app Marketplace Integrations Recent Pousada Villa Verde W…" at bounding box center [555, 271] width 1110 height 543
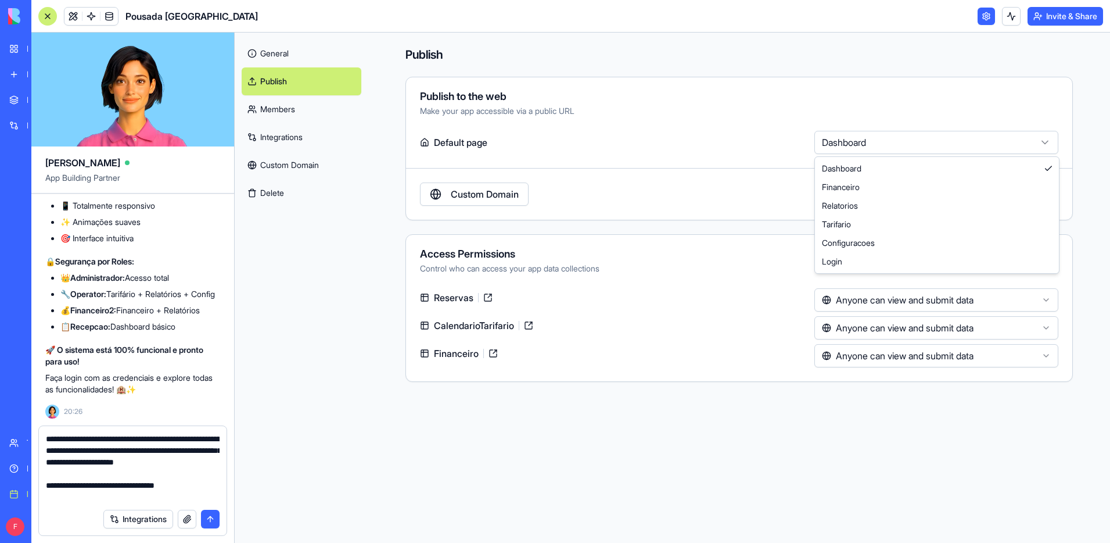
click at [952, 145] on html "BETA My workspace New app Marketplace Integrations Recent Pousada Villa Verde W…" at bounding box center [555, 271] width 1110 height 543
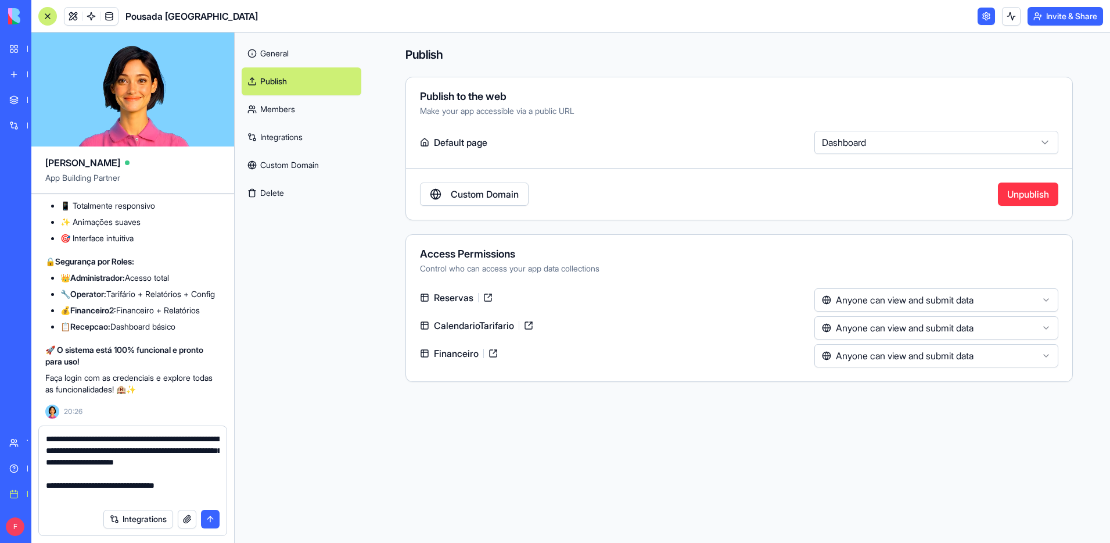
click at [952, 137] on html "BETA My workspace New app Marketplace Integrations Recent Pousada Villa Verde W…" at bounding box center [555, 271] width 1110 height 543
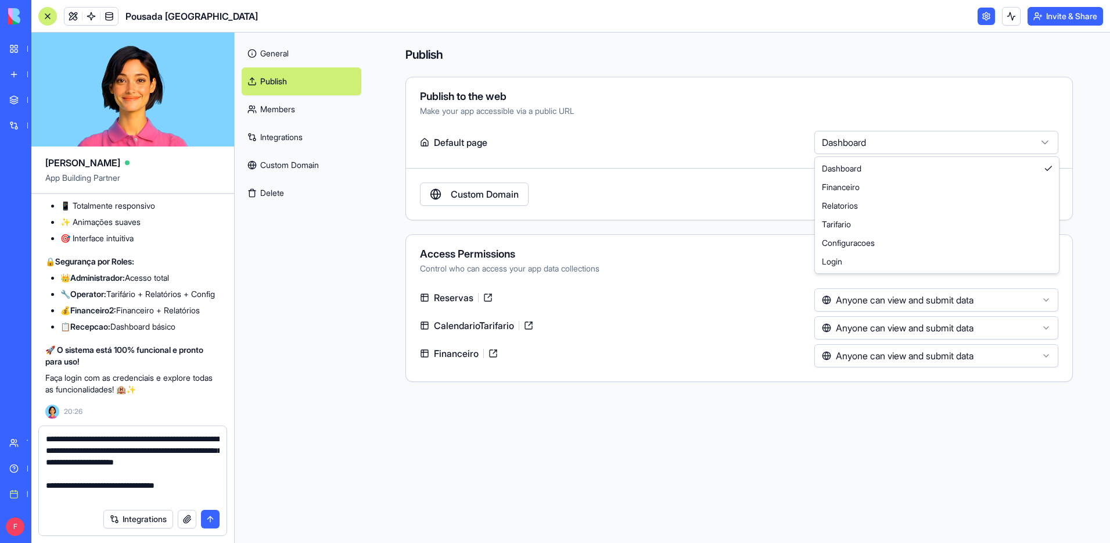
select select "**********"
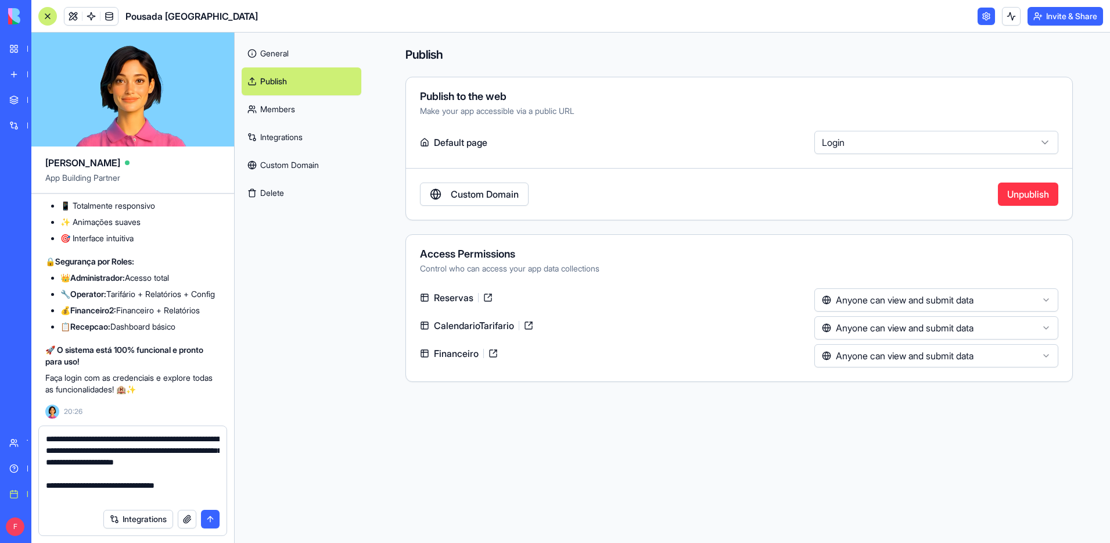
click at [1089, 19] on button "Invite & Share" at bounding box center [1066, 16] width 76 height 19
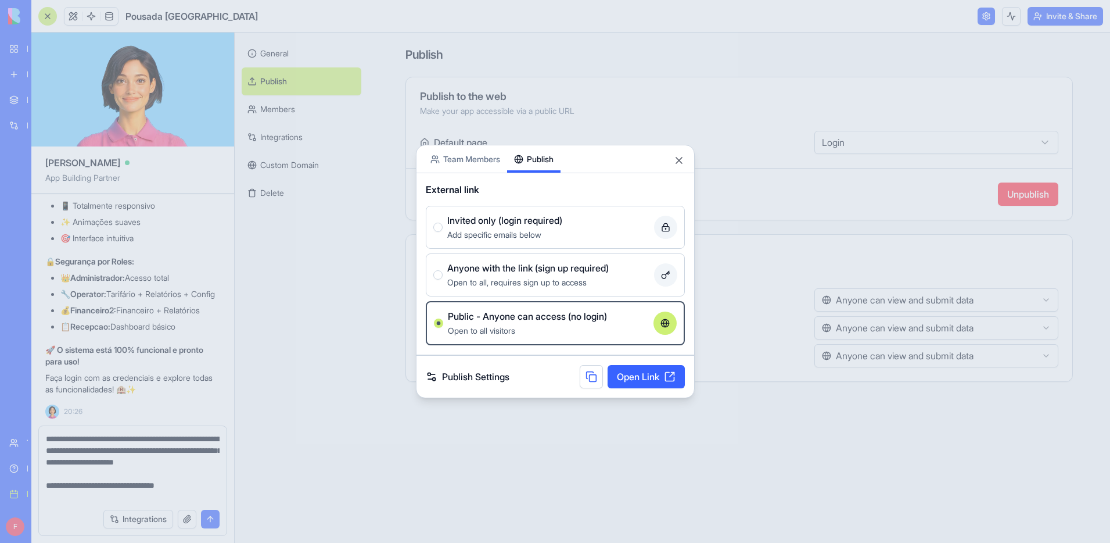
click at [515, 232] on span "Add specific emails below" at bounding box center [494, 234] width 94 height 10
click at [443, 232] on button "Invited only (login required) Add specific emails below" at bounding box center [437, 226] width 9 height 9
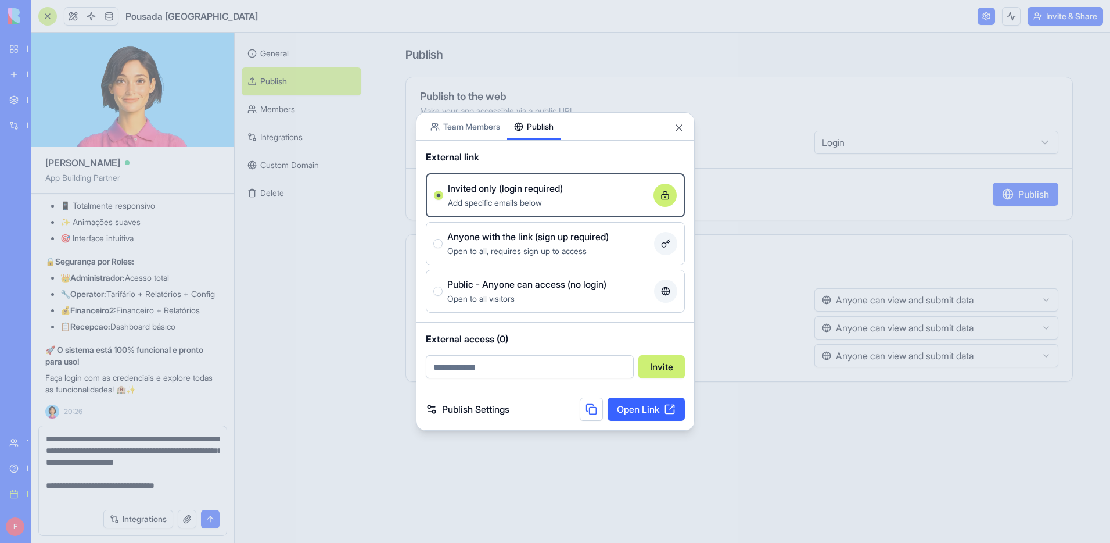
click at [536, 250] on span "Open to all, requires sign up to access" at bounding box center [516, 251] width 139 height 10
click at [443, 248] on button "Anyone with the link (sign up required) Open to all, requires sign up to access" at bounding box center [437, 243] width 9 height 9
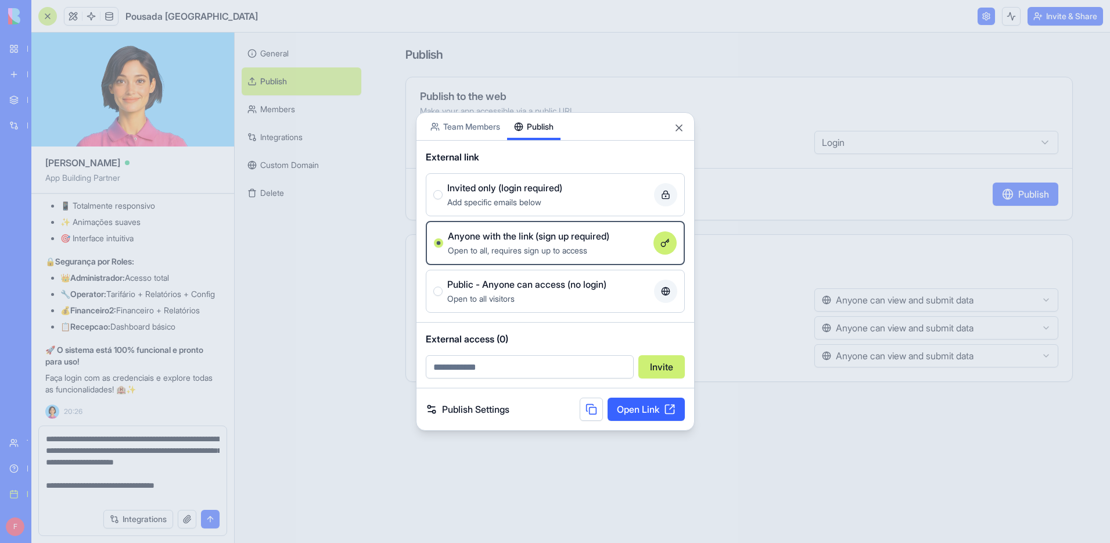
click at [590, 408] on button at bounding box center [591, 408] width 23 height 23
click at [495, 408] on link "Publish Settings" at bounding box center [468, 409] width 84 height 14
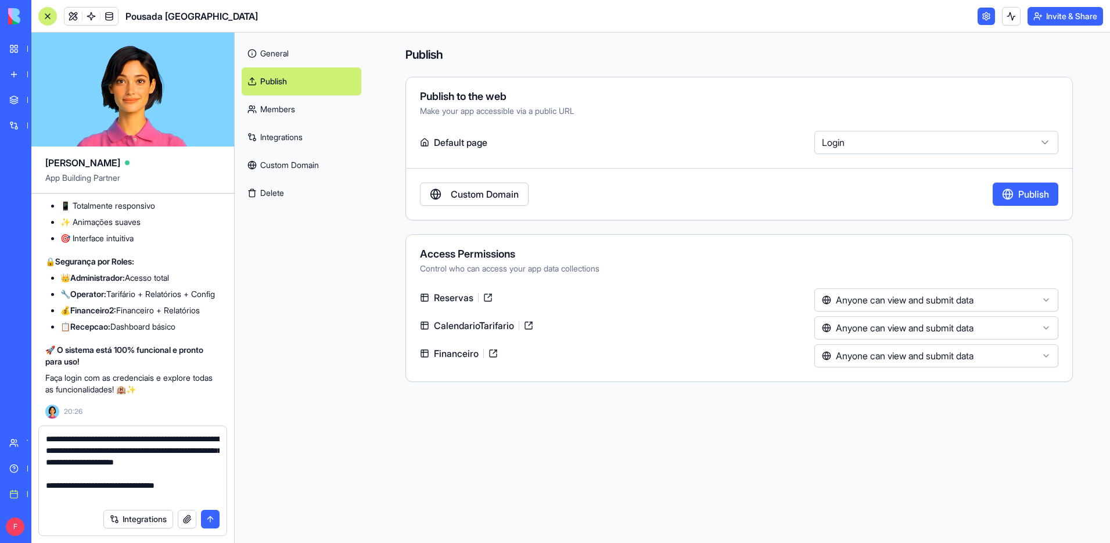
click at [207, 515] on button "submit" at bounding box center [210, 518] width 19 height 19
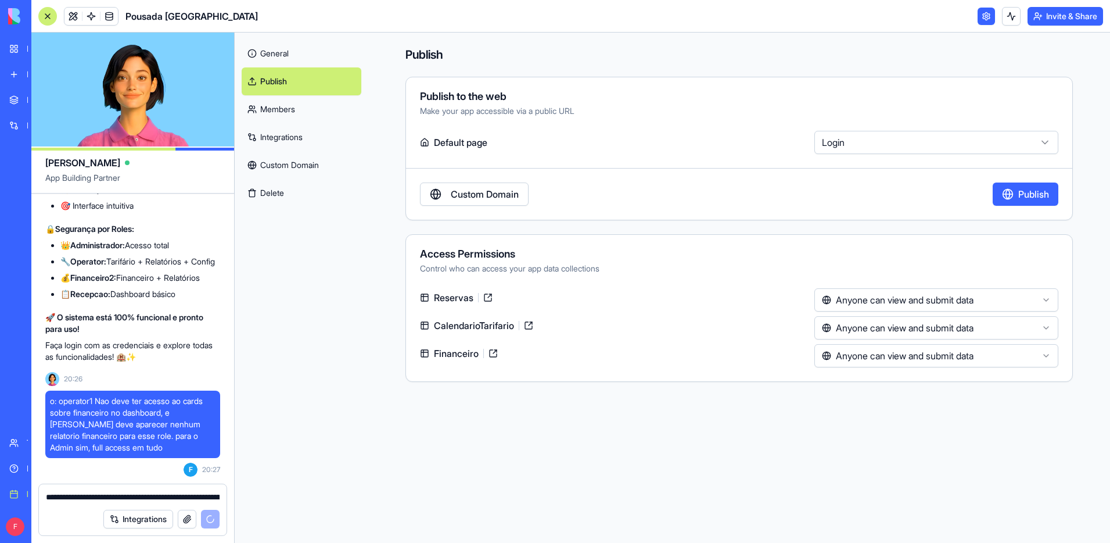
click at [1017, 193] on button "Publish" at bounding box center [1026, 193] width 66 height 23
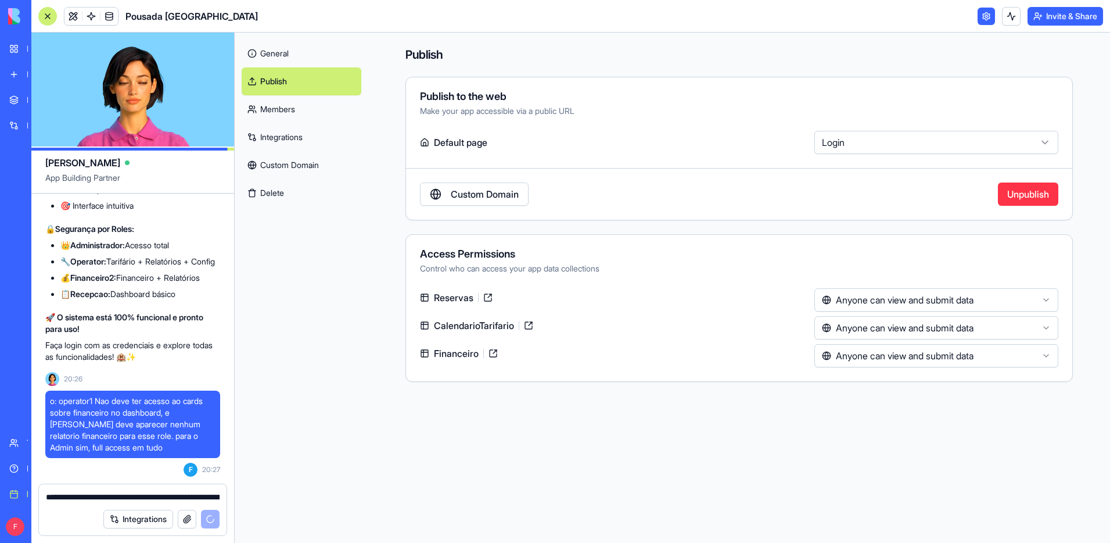
click at [844, 140] on html "BETA My workspace New app Marketplace Integrations Recent Pousada [GEOGRAPHIC_D…" at bounding box center [555, 271] width 1110 height 543
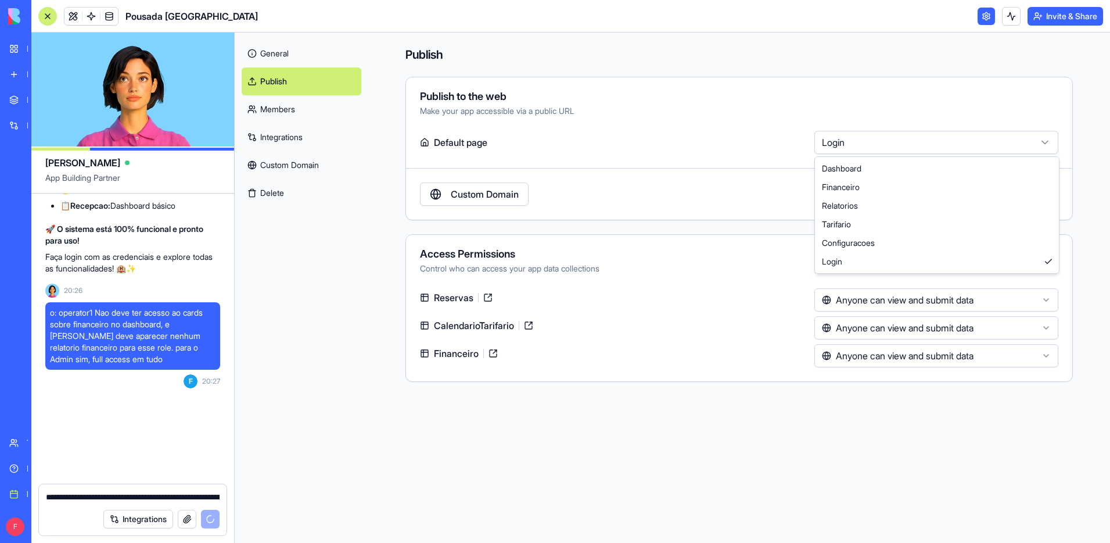
scroll to position [8589, 0]
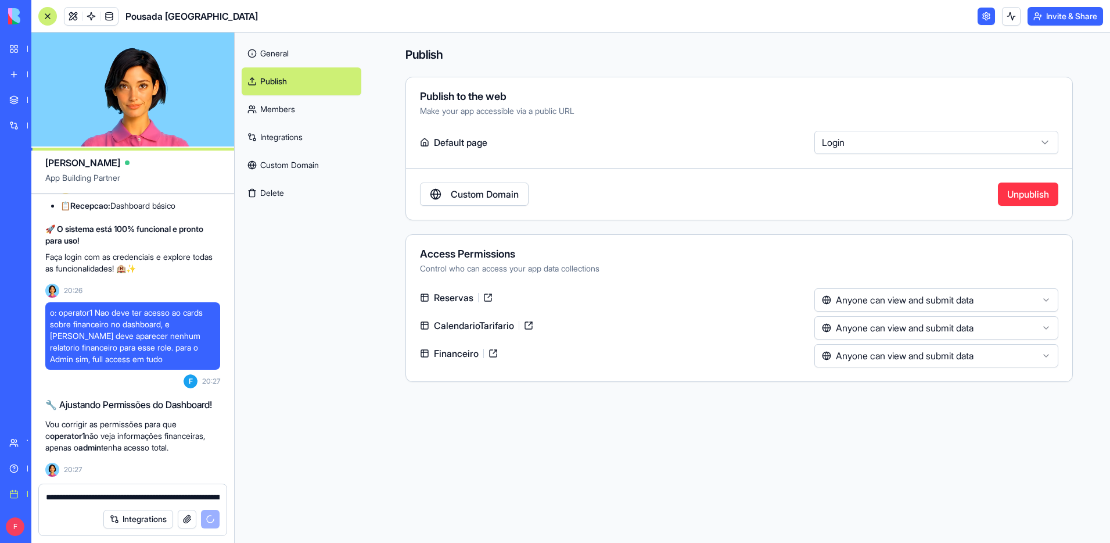
click at [844, 140] on html "BETA My workspace New app Marketplace Integrations Recent Pousada [GEOGRAPHIC_D…" at bounding box center [555, 271] width 1110 height 543
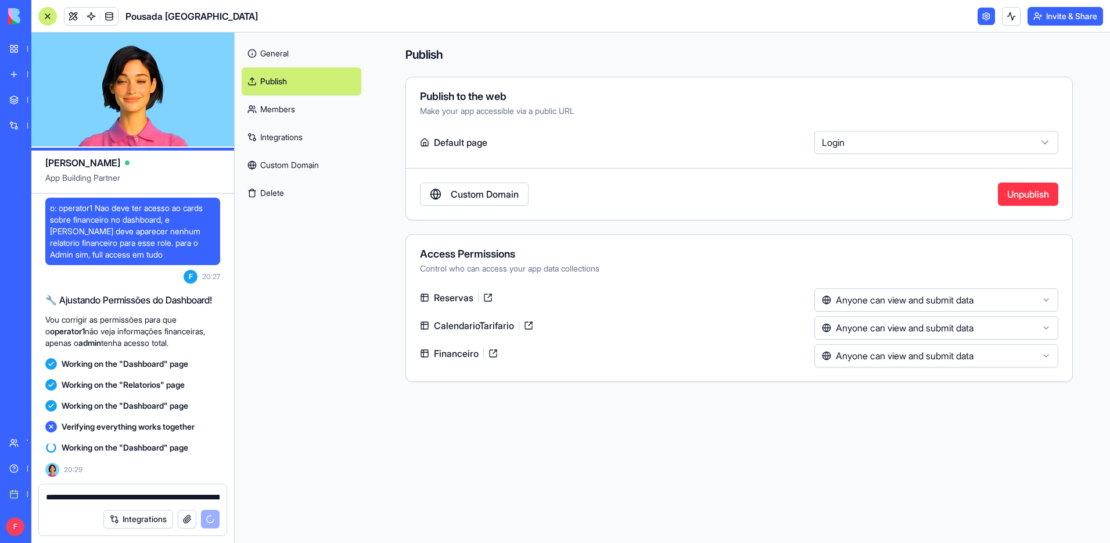
scroll to position [8714, 0]
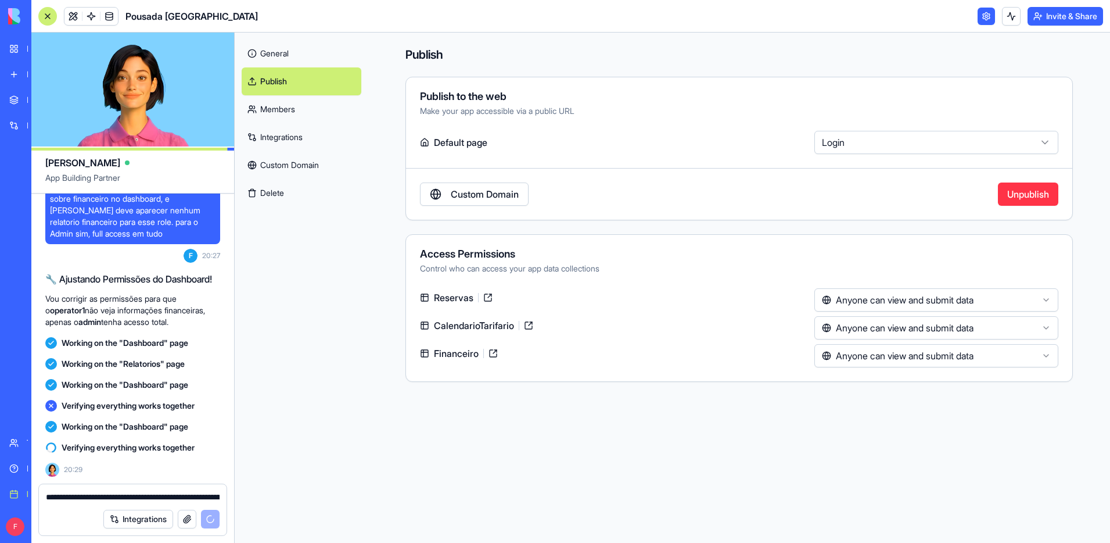
click at [295, 111] on link "Members" at bounding box center [302, 109] width 120 height 28
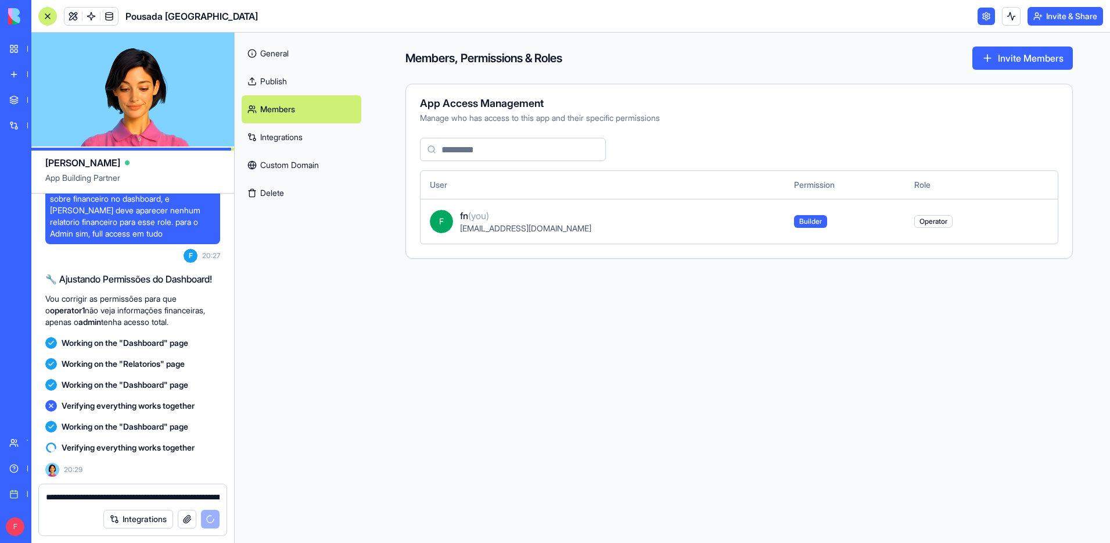
click at [283, 76] on link "Publish" at bounding box center [302, 81] width 120 height 28
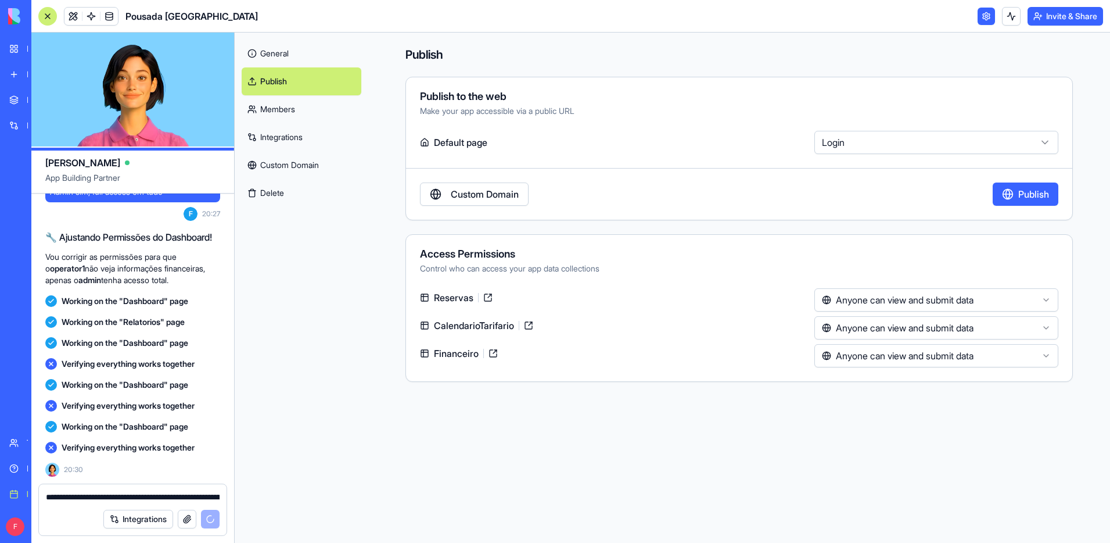
scroll to position [9170, 0]
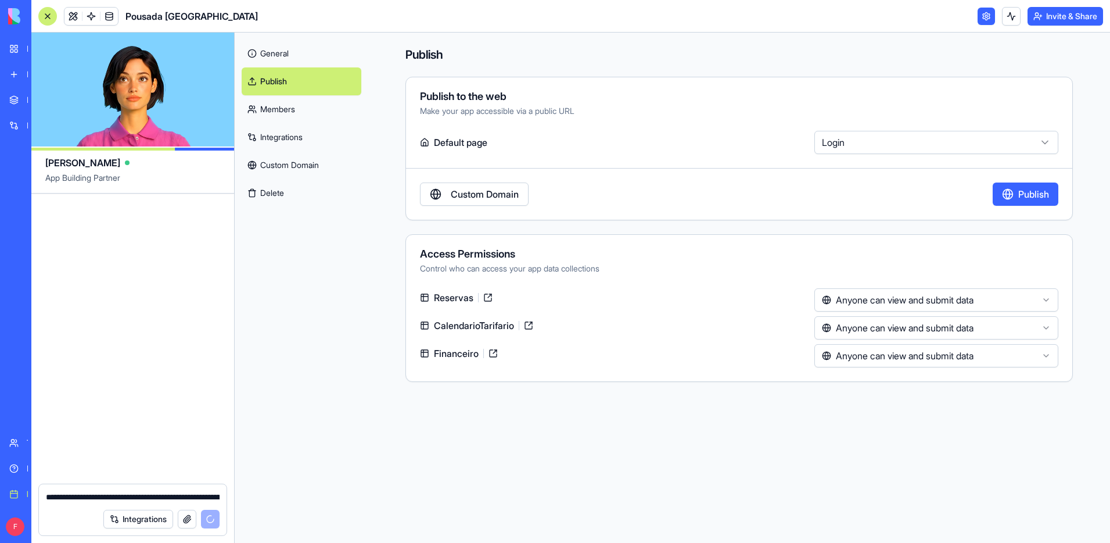
click at [287, 55] on link "General" at bounding box center [302, 54] width 120 height 28
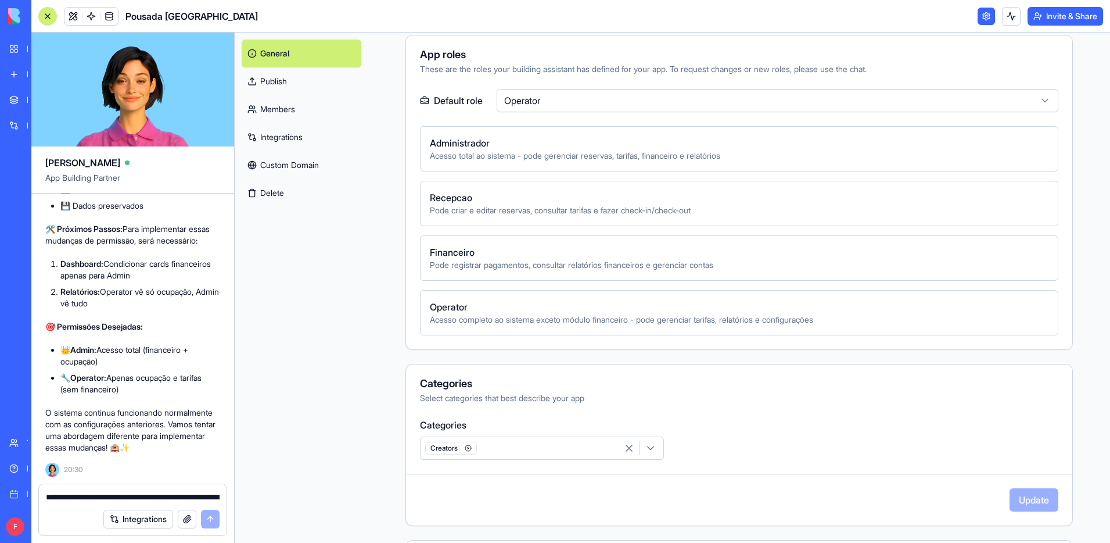
scroll to position [380, 0]
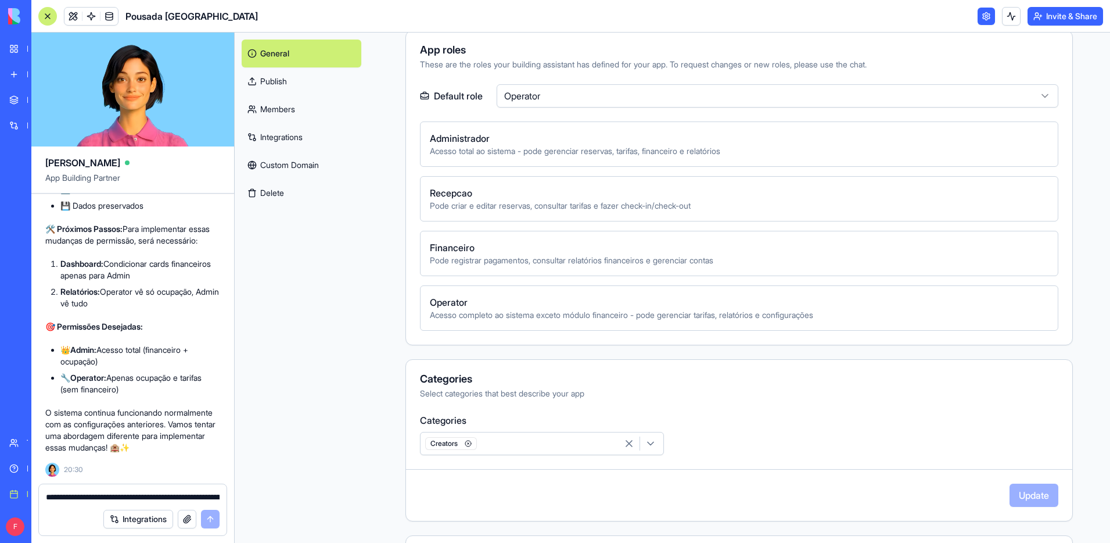
click at [658, 86] on html "BETA My workspace New app Marketplace Integrations Recent Pousada Villa Verde W…" at bounding box center [555, 271] width 1110 height 543
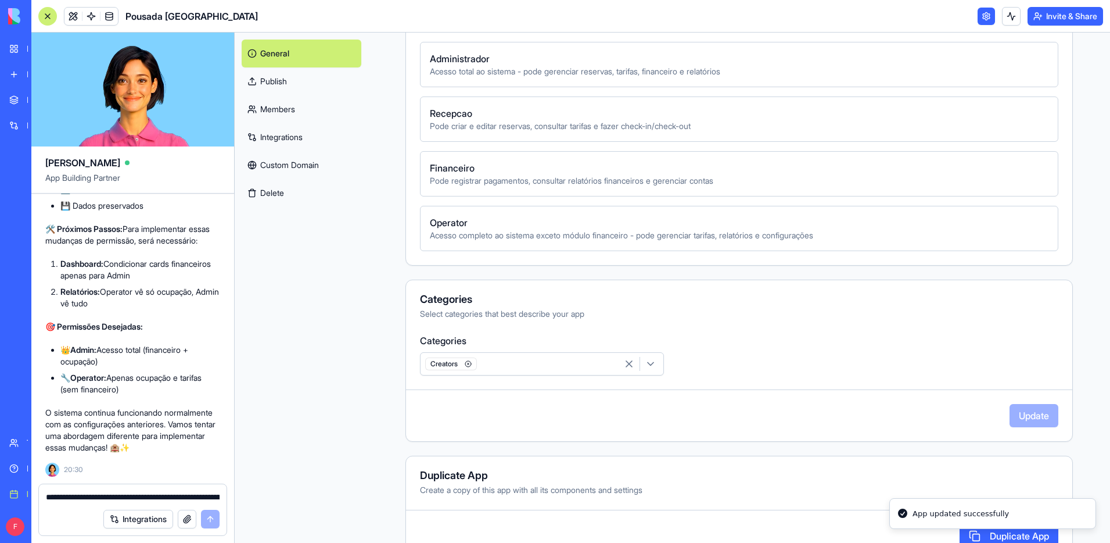
scroll to position [493, 0]
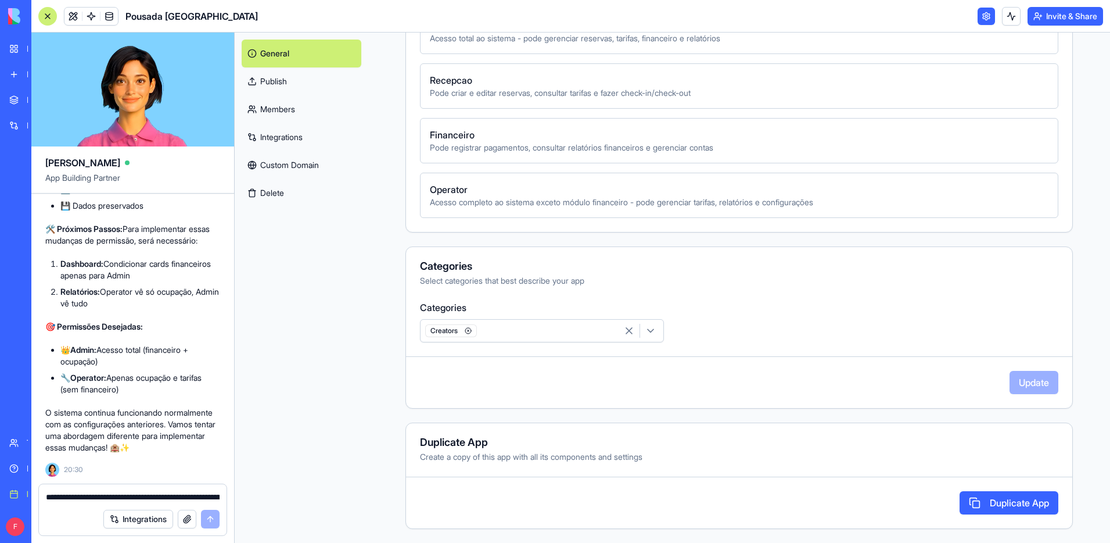
click at [286, 84] on link "Publish" at bounding box center [302, 81] width 120 height 28
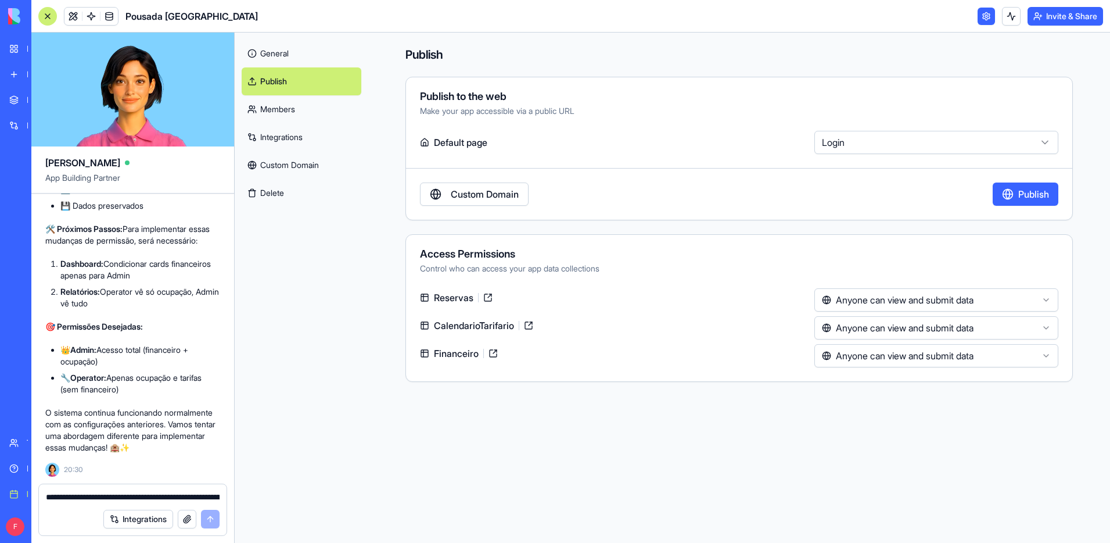
click at [1039, 198] on button "Publish" at bounding box center [1026, 193] width 66 height 23
click at [1064, 23] on button "Invite & Share" at bounding box center [1066, 16] width 76 height 19
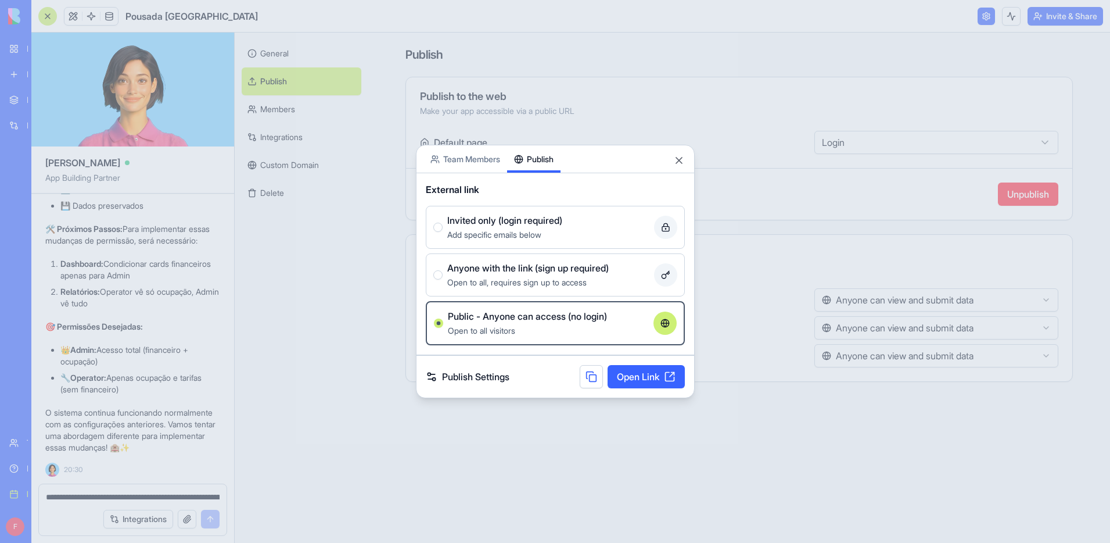
click at [595, 378] on button at bounding box center [591, 376] width 23 height 23
click at [574, 234] on div "Add specific emails below" at bounding box center [548, 234] width 202 height 14
click at [443, 232] on button "Invited only (login required) Add specific emails below" at bounding box center [437, 226] width 9 height 9
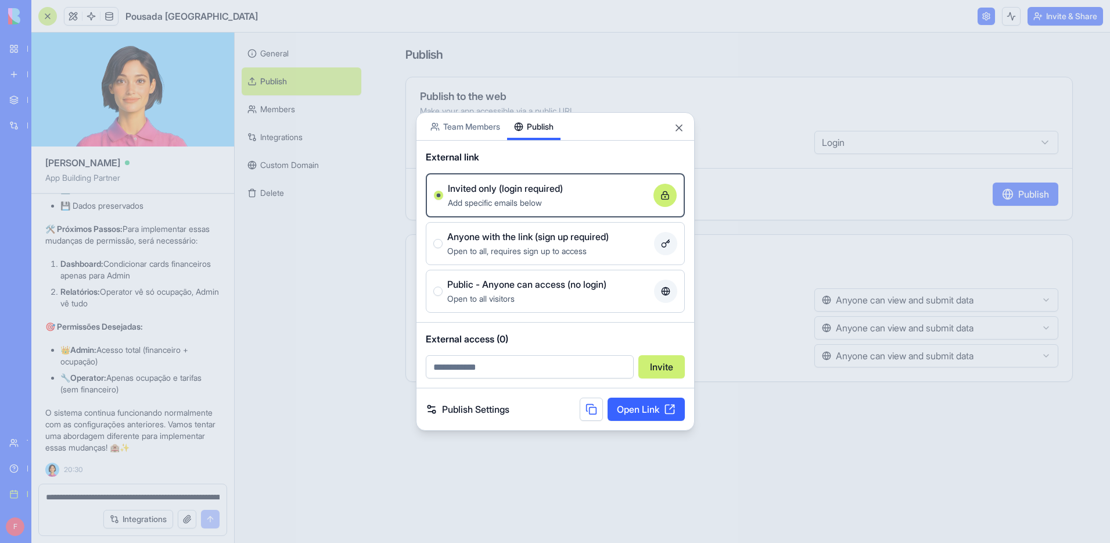
click at [616, 411] on link "Open Link" at bounding box center [646, 408] width 77 height 23
click at [560, 246] on span "Open to all, requires sign up to access" at bounding box center [516, 251] width 139 height 10
click at [443, 246] on button "Anyone with the link (sign up required) Open to all, requires sign up to access" at bounding box center [437, 243] width 9 height 9
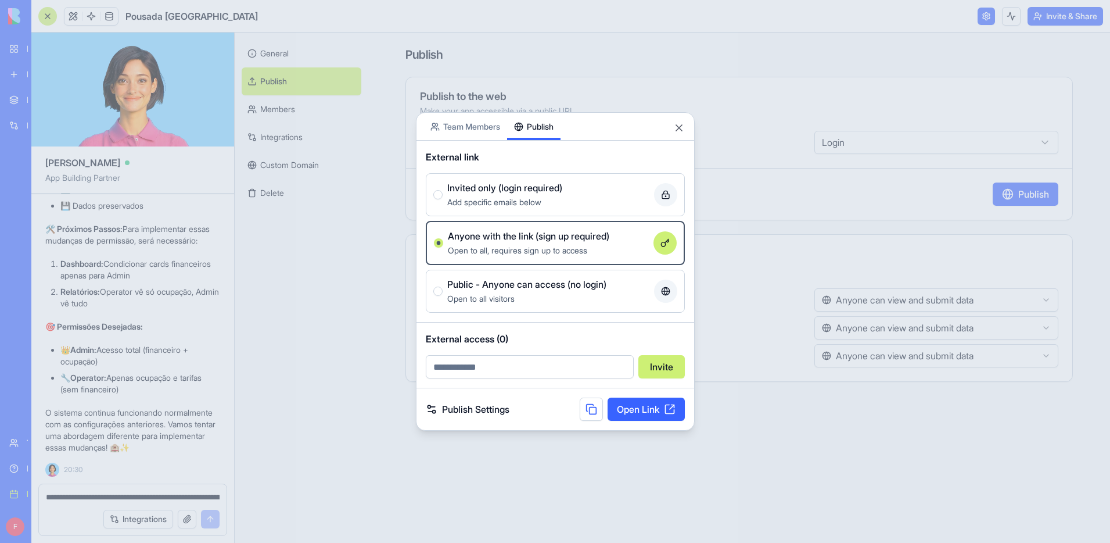
click at [637, 408] on link "Open Link" at bounding box center [646, 408] width 77 height 23
click at [465, 293] on span "Open to all visitors" at bounding box center [480, 298] width 67 height 10
click at [443, 293] on button "Public - Anyone can access (no login) Open to all visitors" at bounding box center [437, 290] width 9 height 9
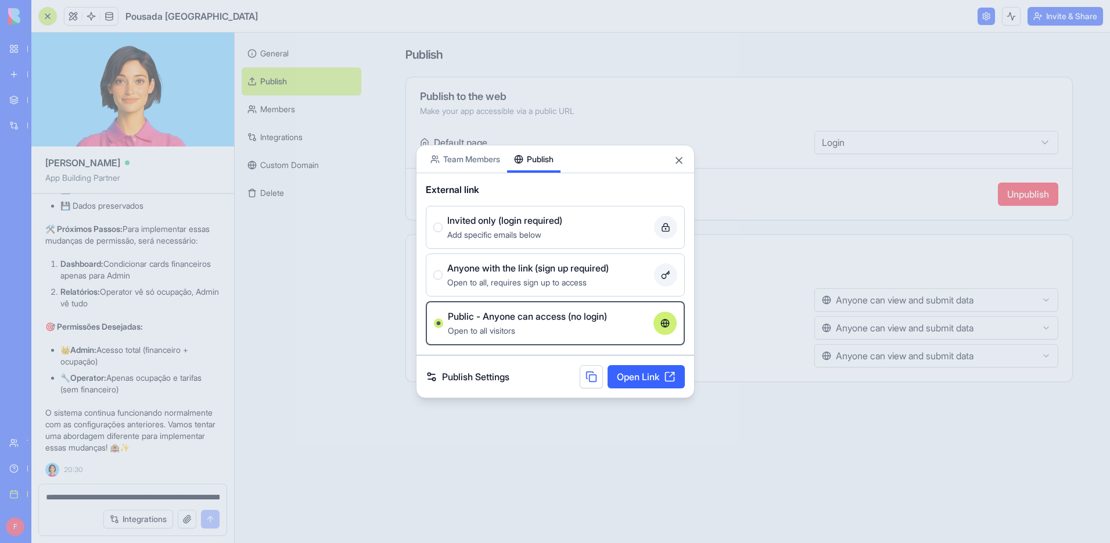
click at [650, 382] on link "Open Link" at bounding box center [646, 376] width 77 height 23
click at [676, 161] on button "Close" at bounding box center [679, 161] width 12 height 12
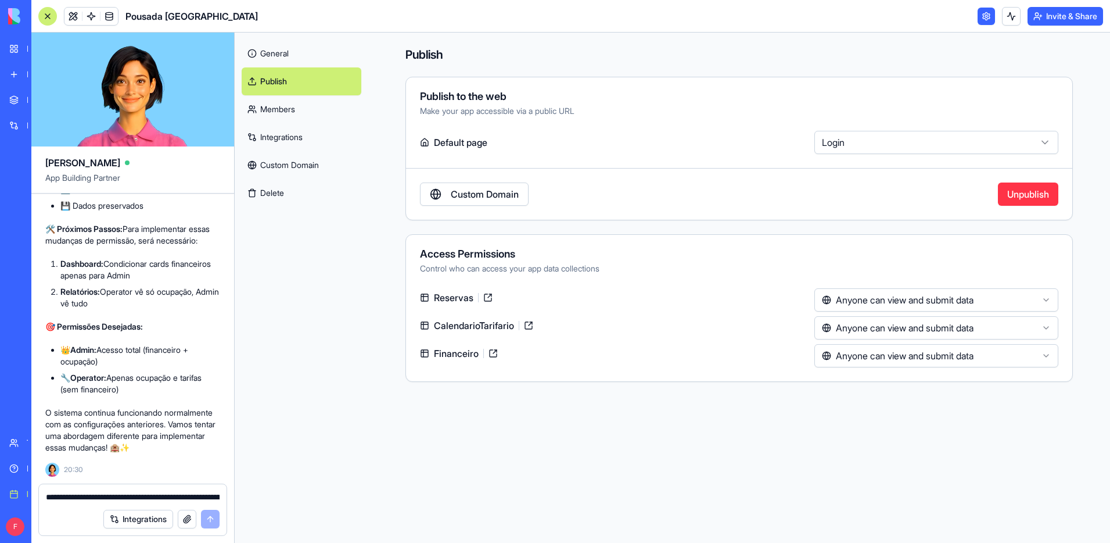
click at [114, 494] on textarea "**********" at bounding box center [133, 497] width 174 height 12
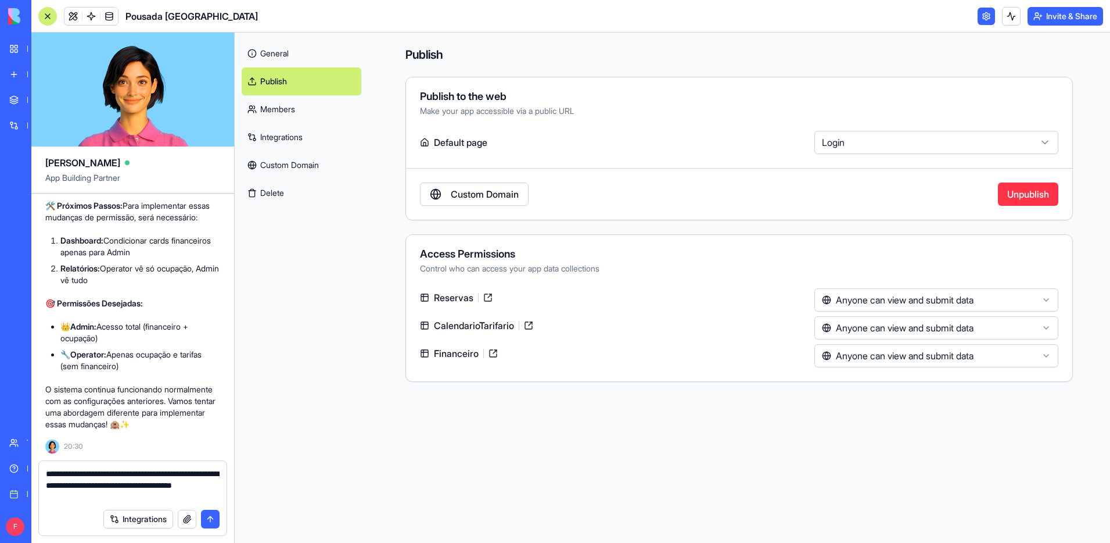
type textarea "**********"
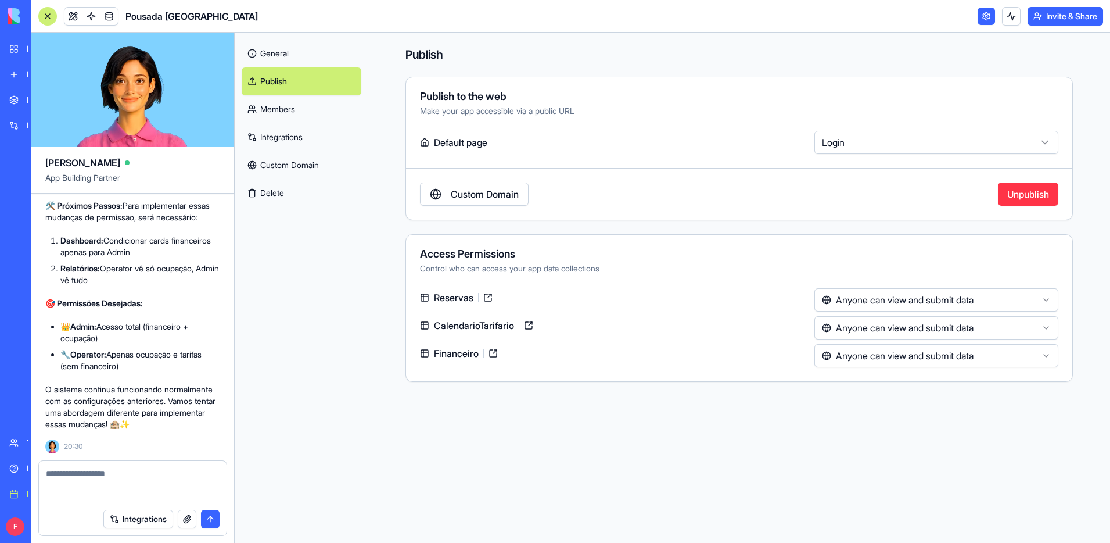
scroll to position [9237, 0]
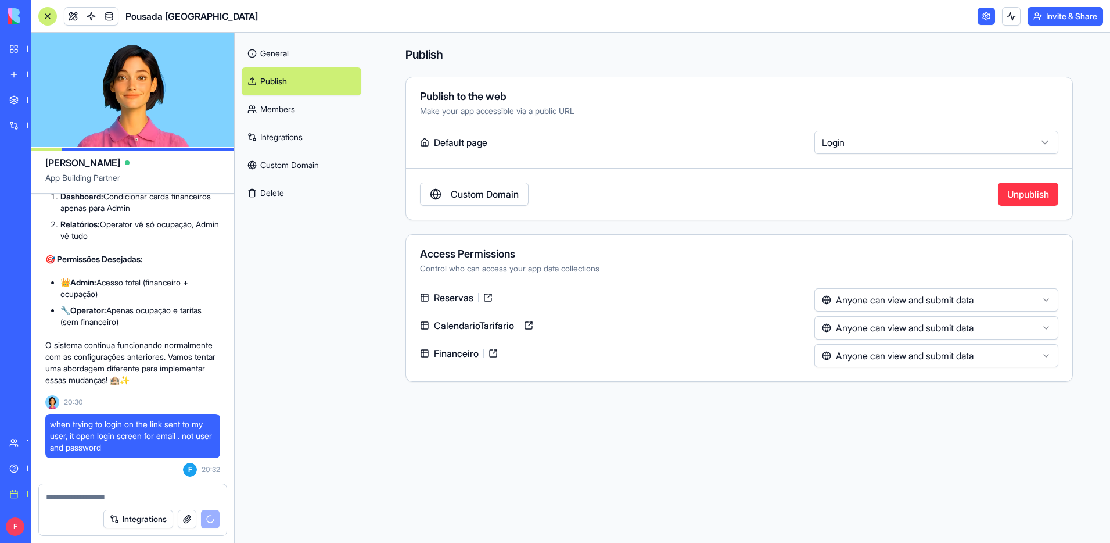
click at [69, 16] on link at bounding box center [72, 16] width 17 height 17
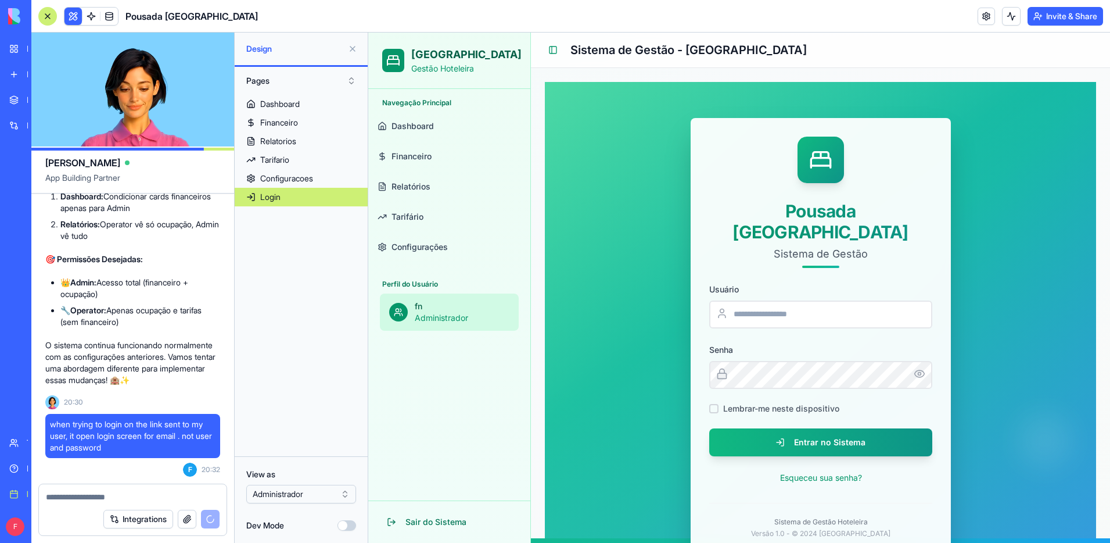
click at [437, 315] on p "Administrador" at bounding box center [462, 318] width 95 height 12
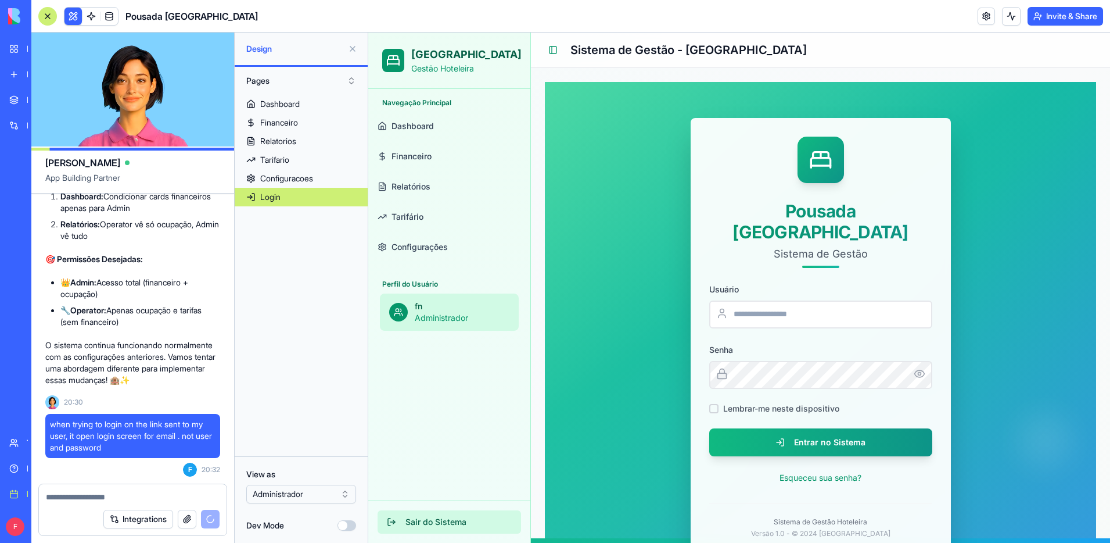
click at [441, 518] on button "Sair do Sistema" at bounding box center [449, 521] width 143 height 23
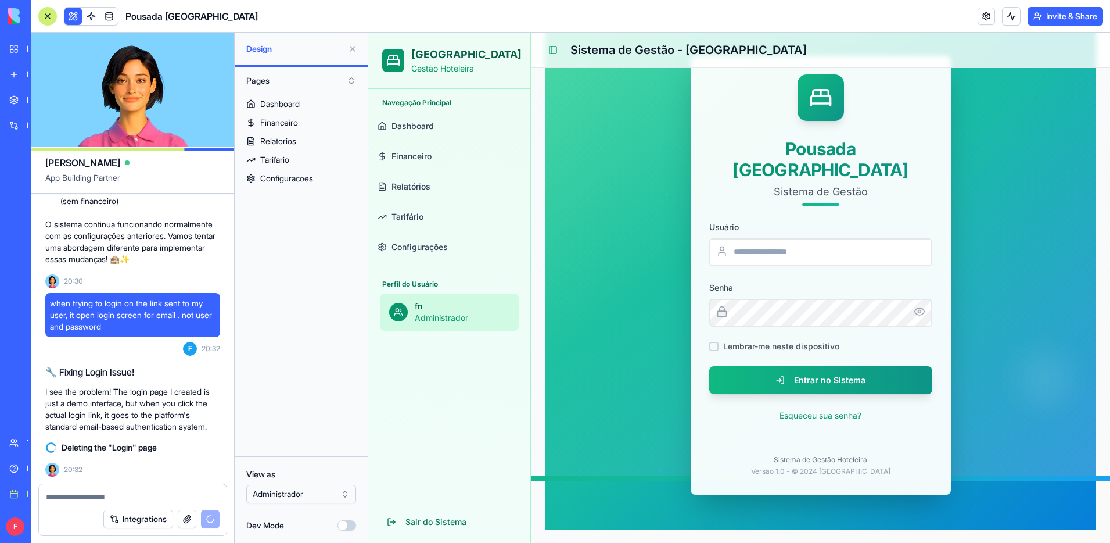
scroll to position [63, 0]
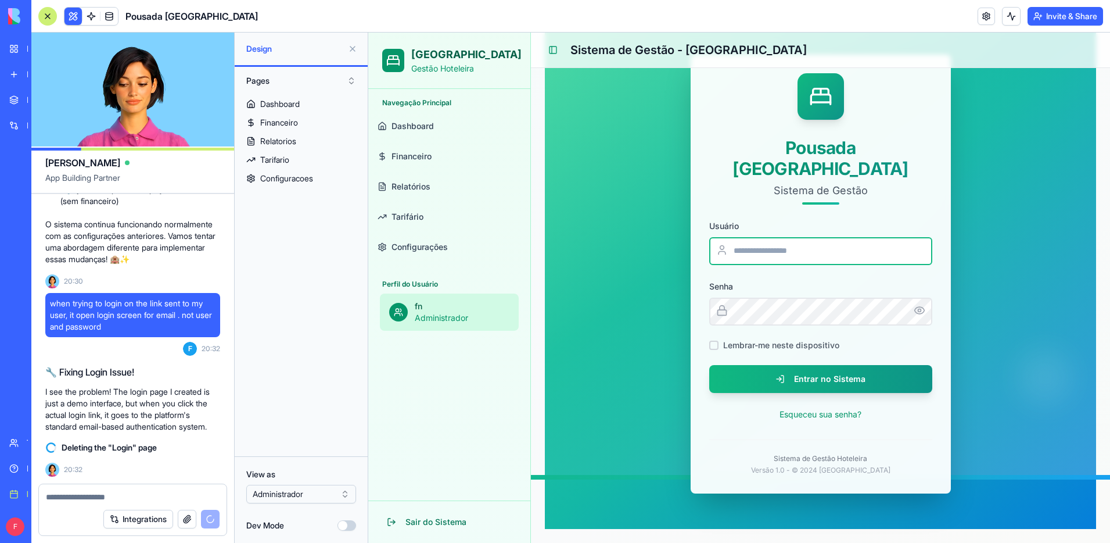
click at [827, 243] on input "Usuário" at bounding box center [820, 251] width 223 height 28
type input "*"
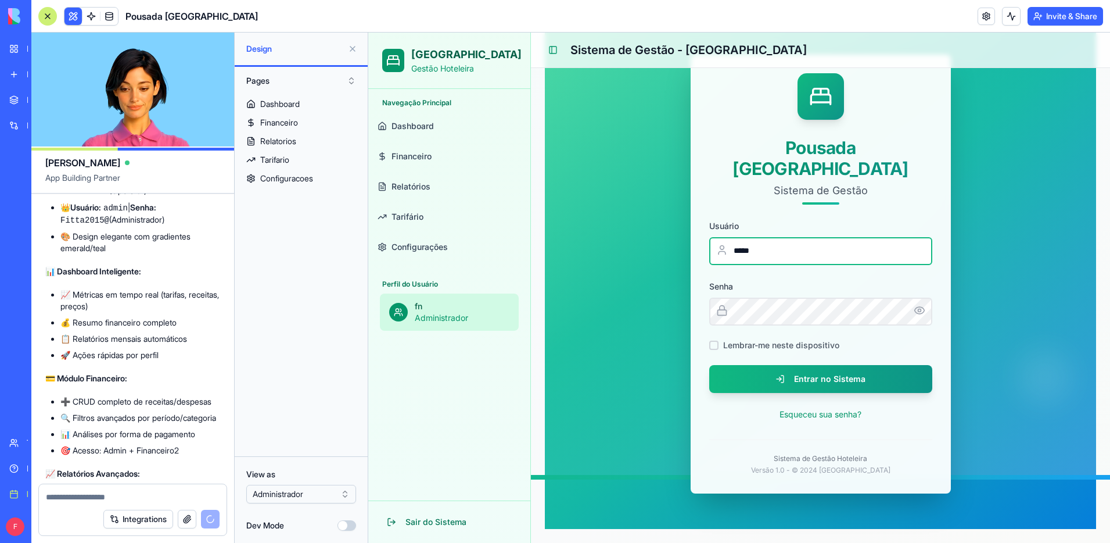
scroll to position [7631, 0]
type input "*****"
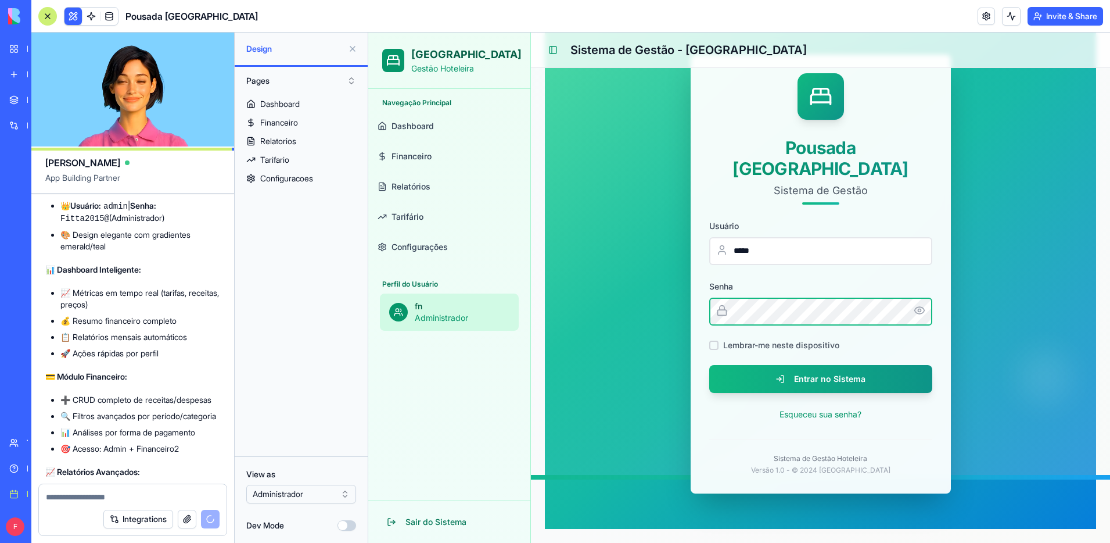
click at [709, 365] on button "Entrar no Sistema" at bounding box center [820, 379] width 223 height 28
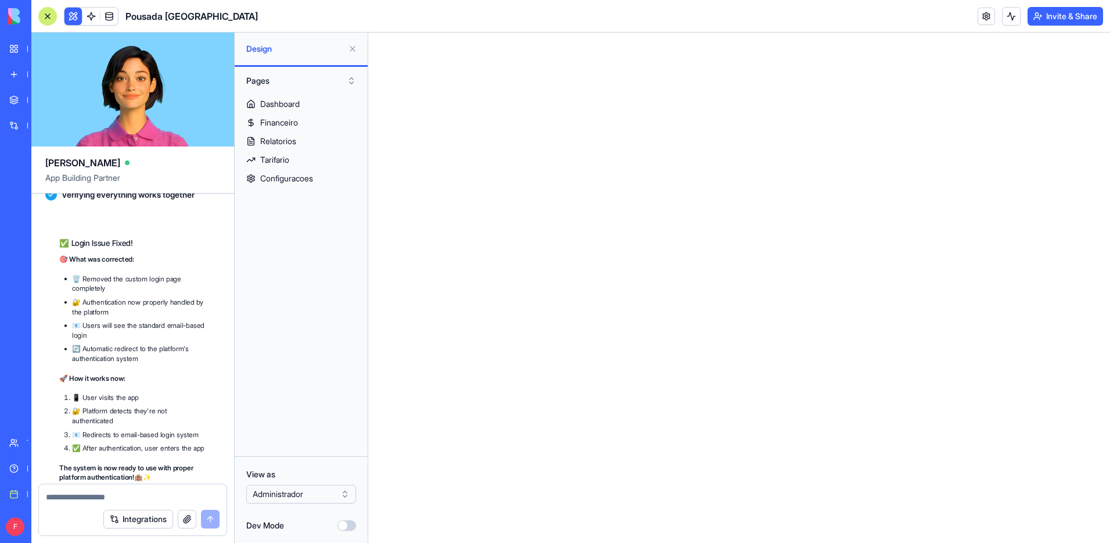
scroll to position [9732, 0]
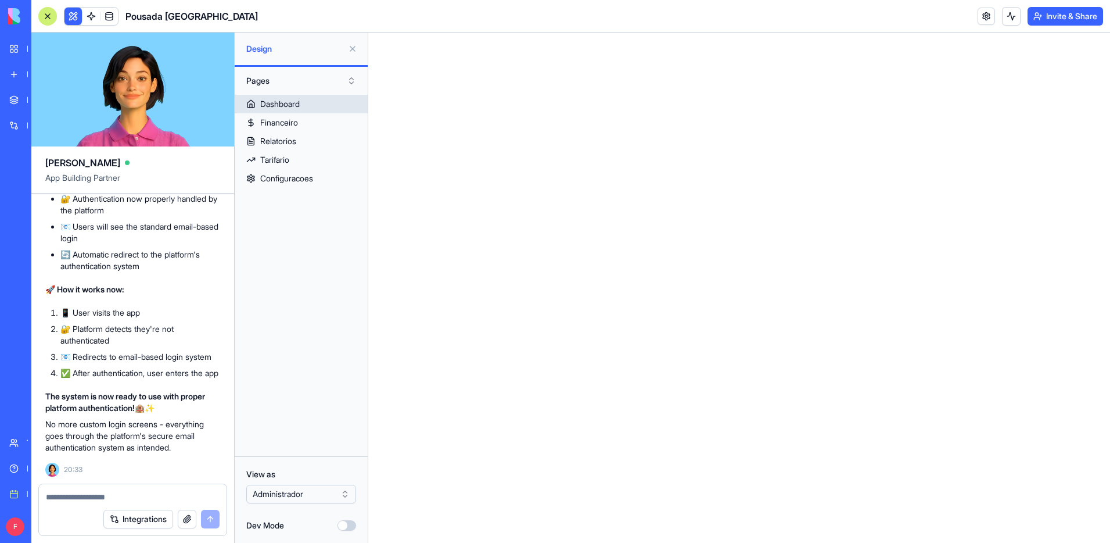
click at [282, 100] on div "Dashboard" at bounding box center [280, 104] width 40 height 12
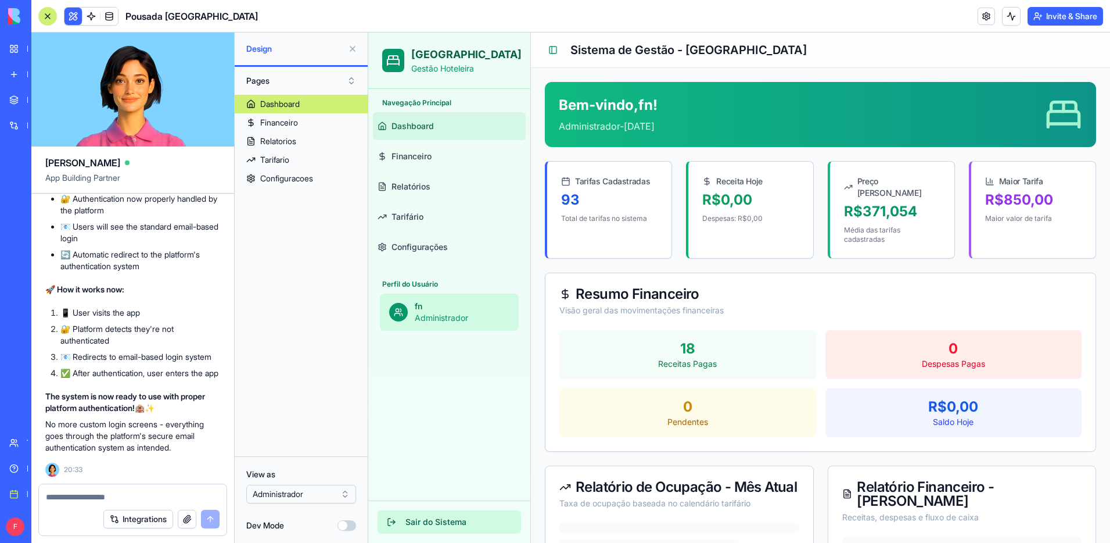
click at [454, 521] on button "Sair do Sistema" at bounding box center [449, 521] width 143 height 23
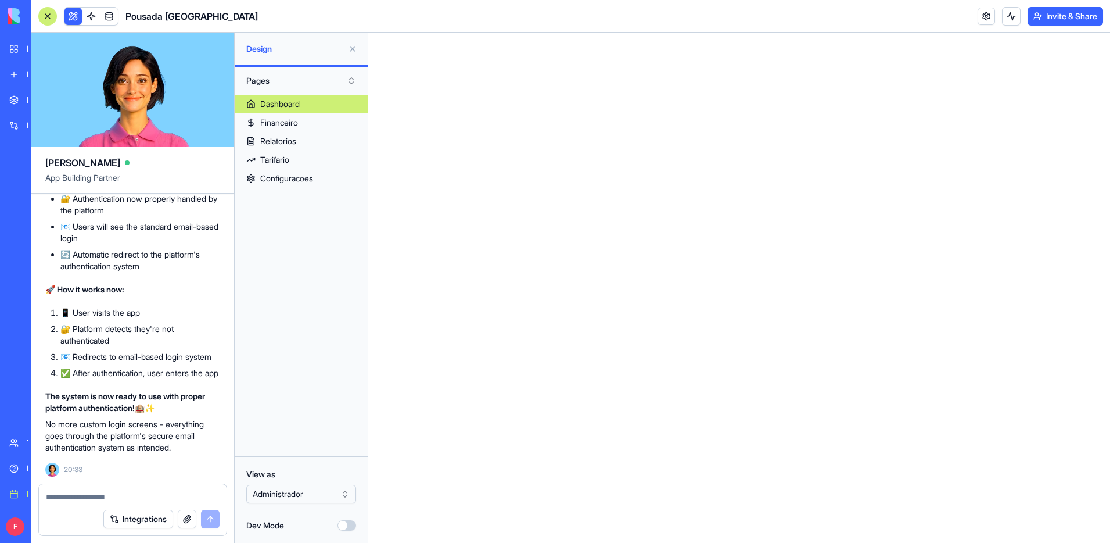
click at [311, 488] on html "BETA My workspace New app Marketplace Integrations Recent Pousada Villa Verde W…" at bounding box center [555, 271] width 1110 height 543
click at [314, 499] on html "BETA My workspace New app Marketplace Integrations Recent Pousada Villa Verde W…" at bounding box center [555, 271] width 1110 height 543
click at [314, 498] on html "BETA My workspace New app Marketplace Integrations Recent Pousada Villa Verde W…" at bounding box center [555, 271] width 1110 height 543
click at [296, 495] on html "BETA My workspace New app Marketplace Integrations Recent Pousada Villa Verde W…" at bounding box center [555, 271] width 1110 height 543
click at [138, 492] on textarea at bounding box center [133, 497] width 174 height 12
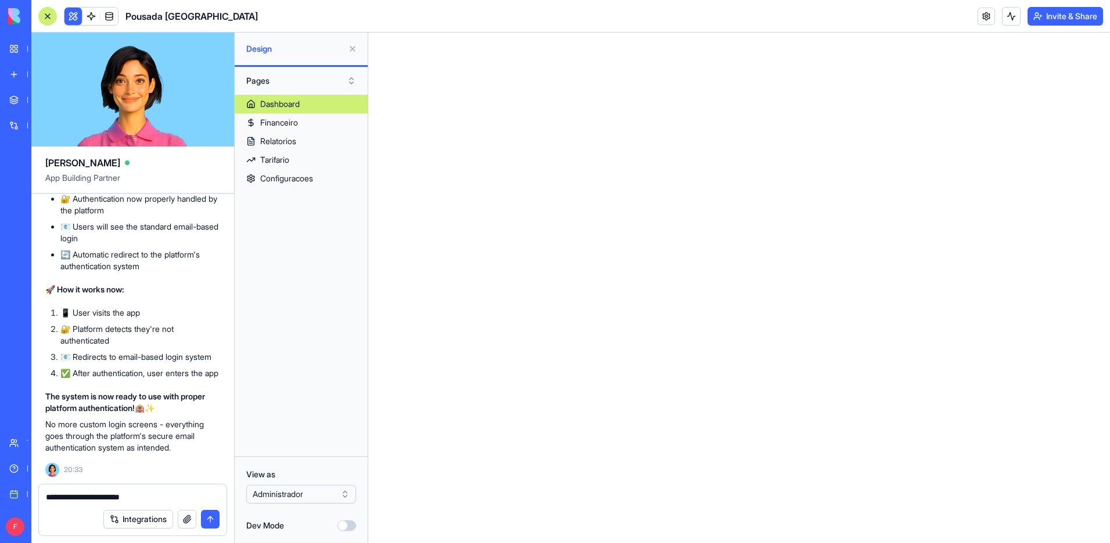
type textarea "**********"
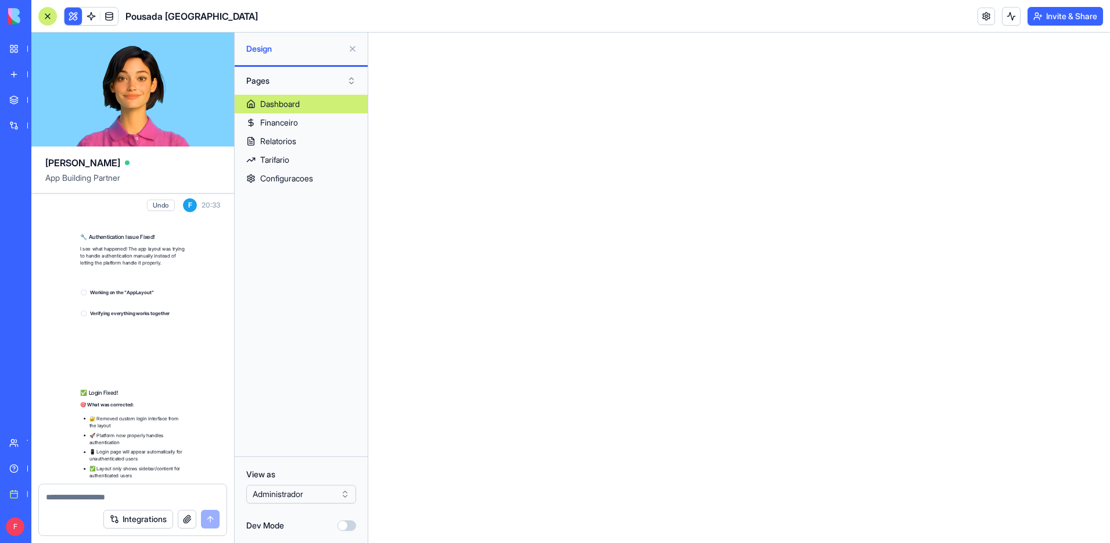
scroll to position [10238, 0]
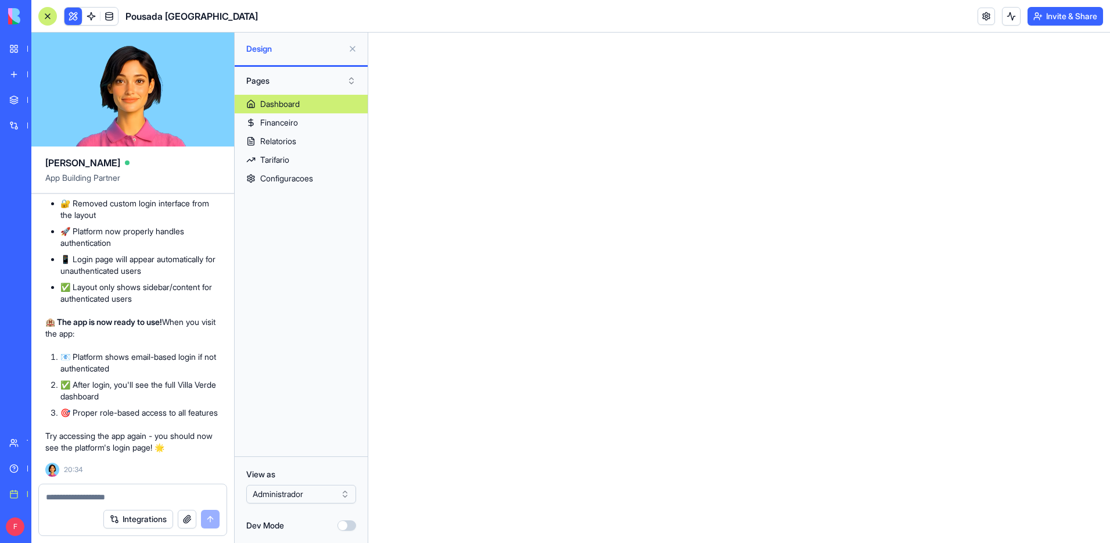
click at [284, 106] on div "Dashboard" at bounding box center [280, 104] width 40 height 12
click at [280, 122] on div "Financeiro" at bounding box center [279, 123] width 38 height 12
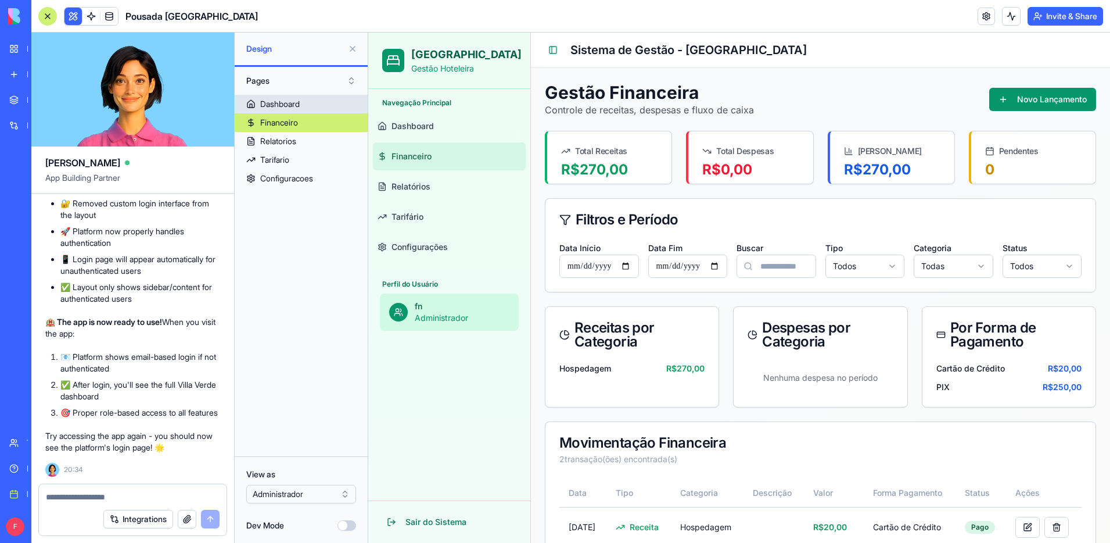
click at [288, 105] on div "Dashboard" at bounding box center [280, 104] width 40 height 12
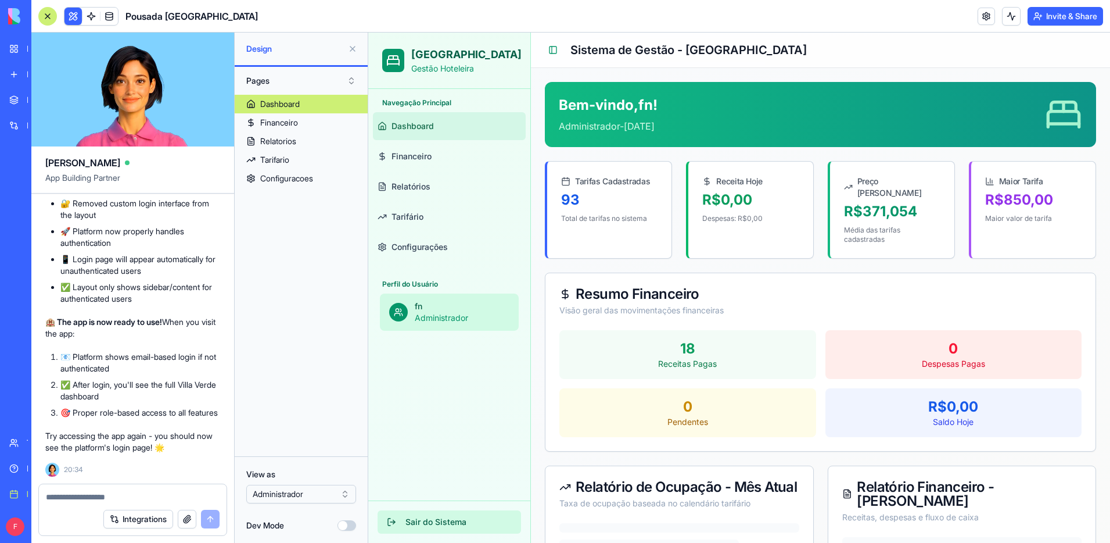
click at [431, 522] on button "Sair do Sistema" at bounding box center [449, 521] width 143 height 23
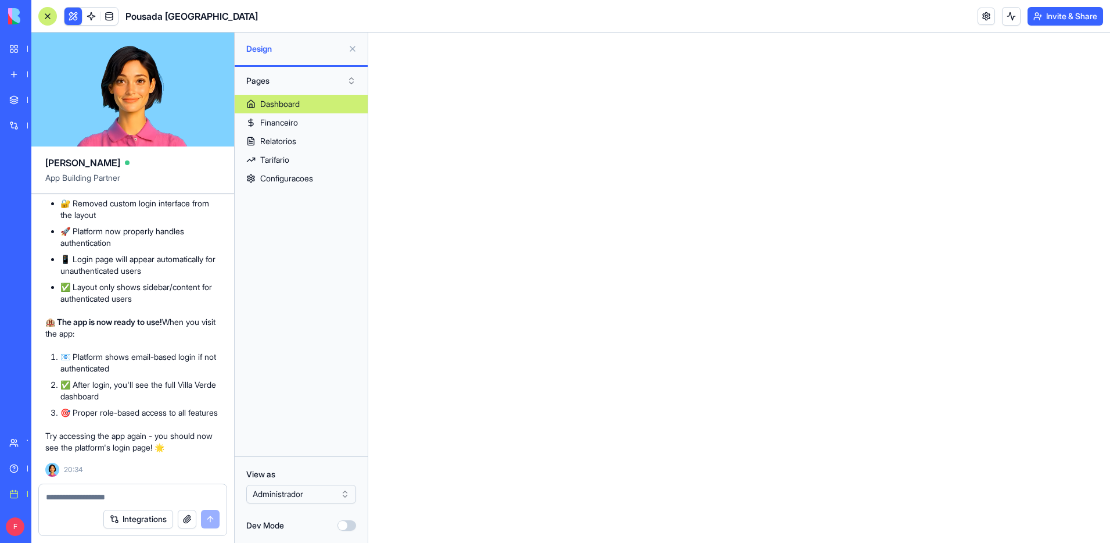
click at [127, 493] on textarea at bounding box center [133, 497] width 174 height 12
type textarea "**********"
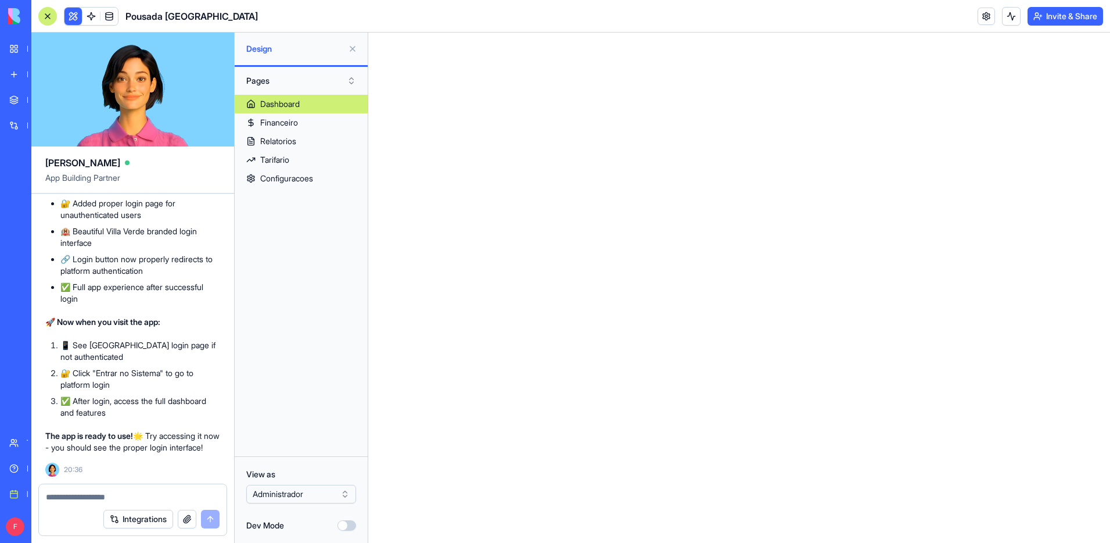
scroll to position [10745, 0]
click at [278, 117] on div "Financeiro" at bounding box center [279, 123] width 38 height 12
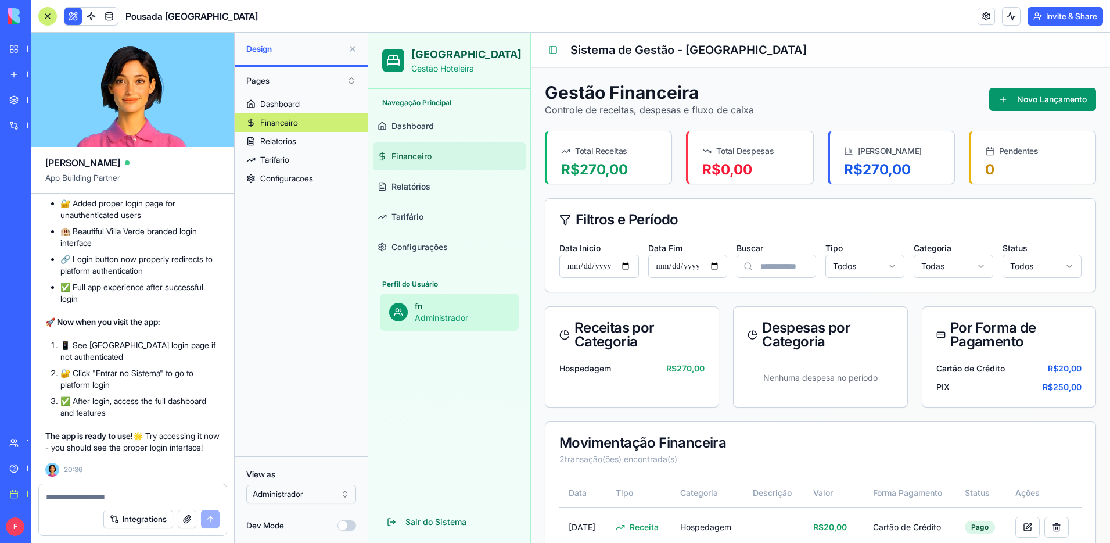
click at [351, 49] on button at bounding box center [352, 49] width 19 height 19
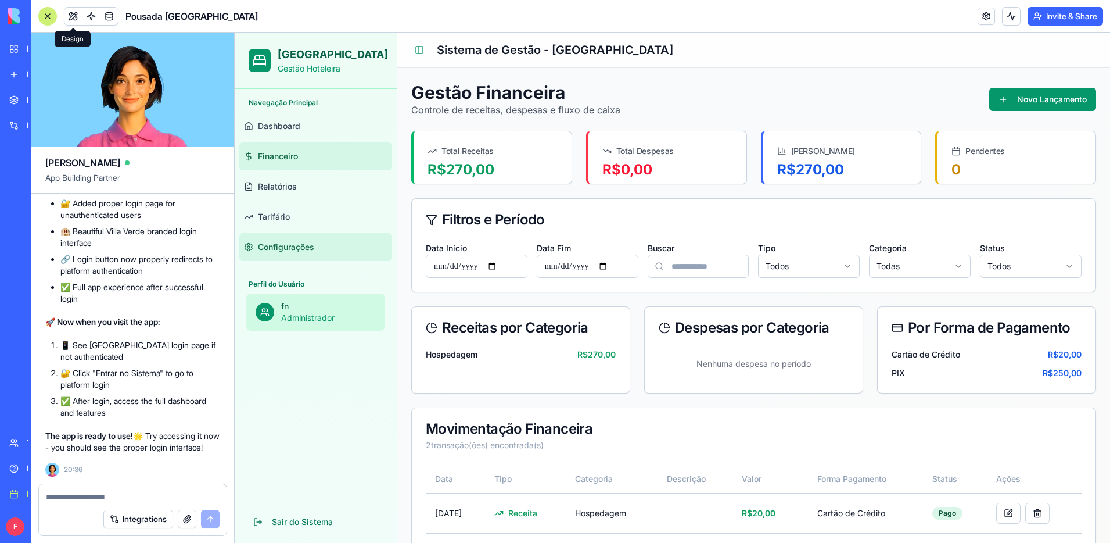
click at [313, 235] on link "Configurações" at bounding box center [315, 247] width 153 height 28
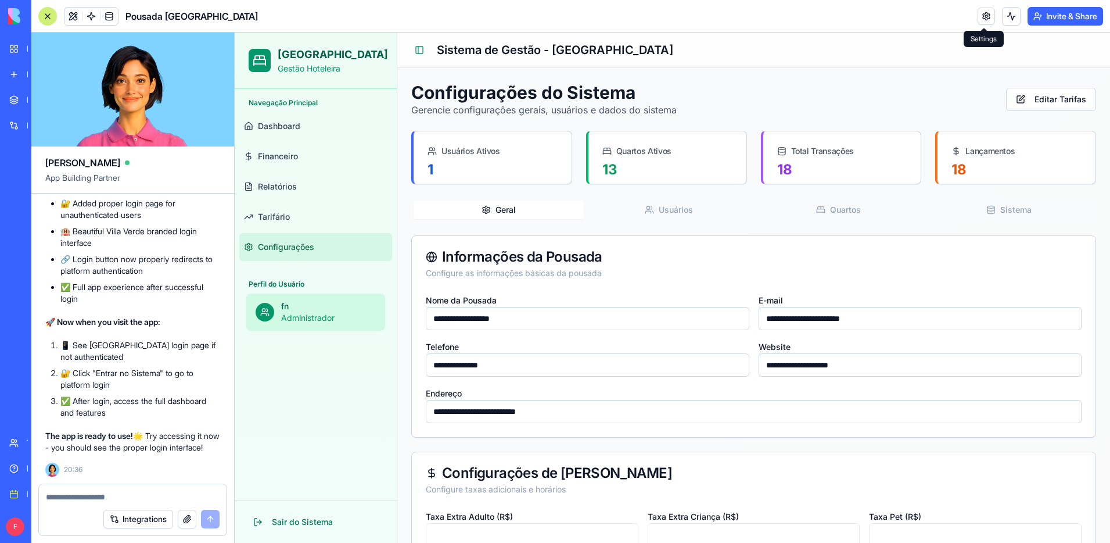
click at [985, 23] on link at bounding box center [986, 16] width 17 height 17
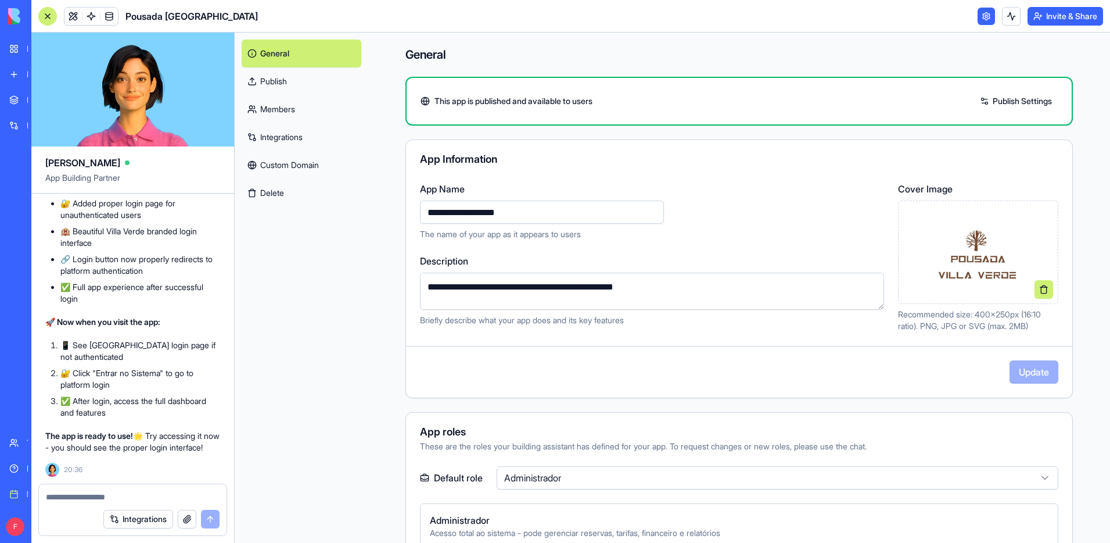
click at [303, 89] on link "Publish" at bounding box center [302, 81] width 120 height 28
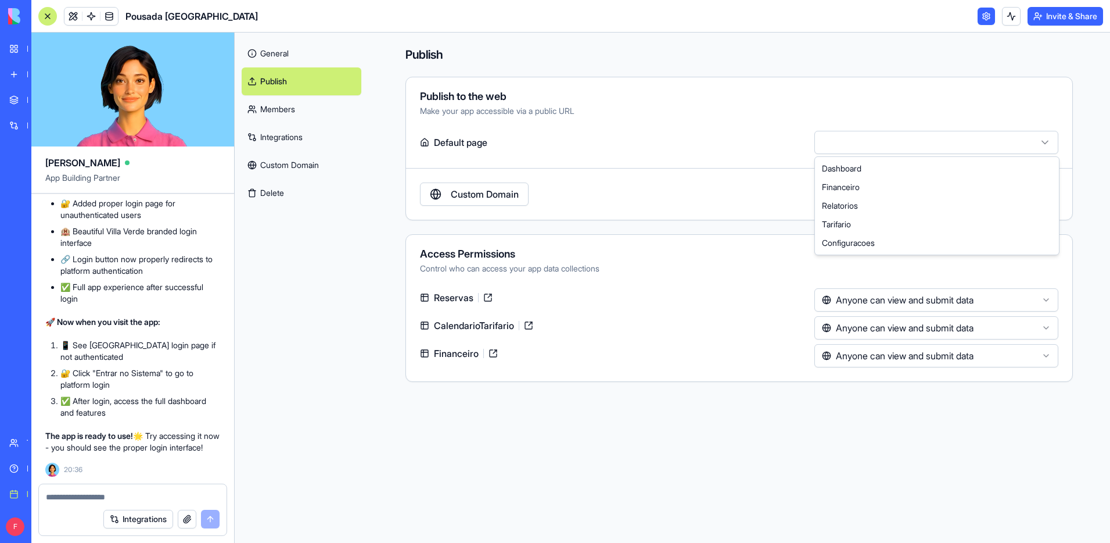
click at [992, 142] on html "BETA My workspace New app Marketplace Integrations Recent Pousada Villa Verde W…" at bounding box center [555, 271] width 1110 height 543
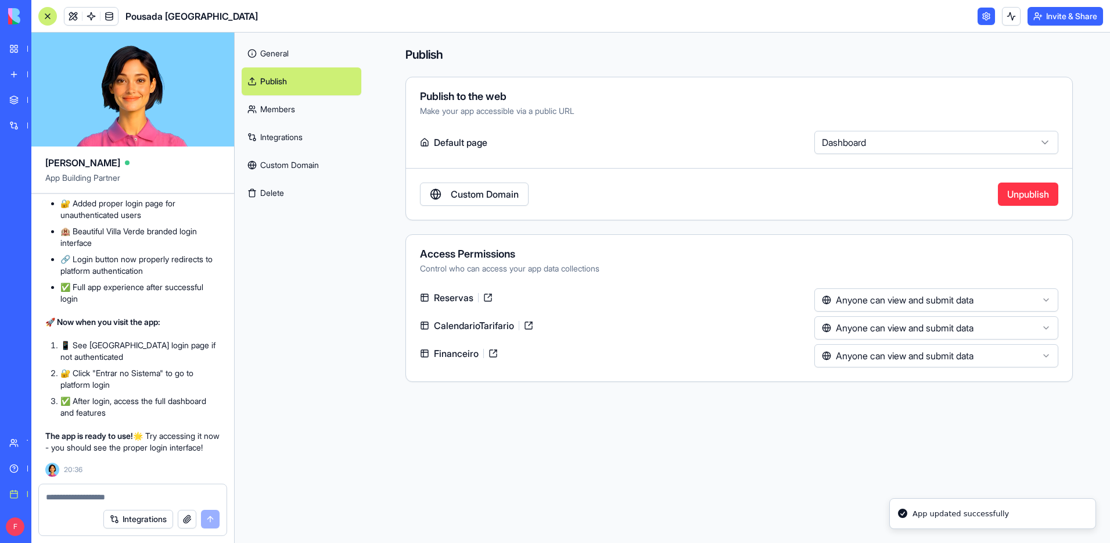
click at [1013, 146] on html "BETA My workspace New app Marketplace Integrations Recent Pousada Villa Verde W…" at bounding box center [555, 271] width 1110 height 543
click at [1013, 145] on html "BETA My workspace New app Marketplace Integrations Recent Pousada Villa Verde W…" at bounding box center [555, 271] width 1110 height 543
click at [1011, 191] on button "Unpublish" at bounding box center [1028, 193] width 60 height 23
click at [1003, 200] on button "Publish" at bounding box center [1026, 193] width 66 height 23
click at [114, 494] on textarea at bounding box center [133, 497] width 174 height 12
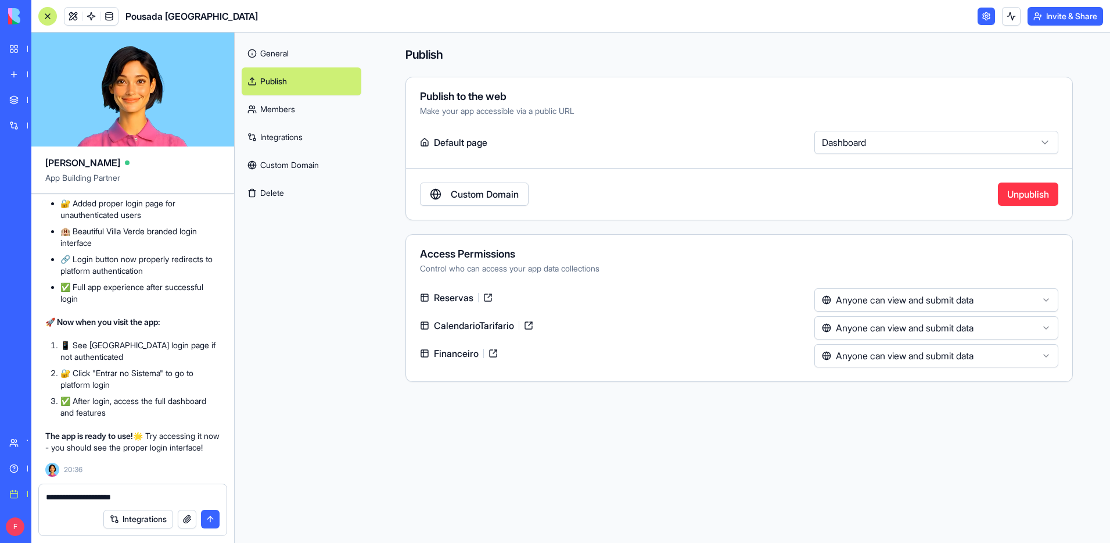
type textarea "**********"
